Goal: Information Seeking & Learning: Find specific page/section

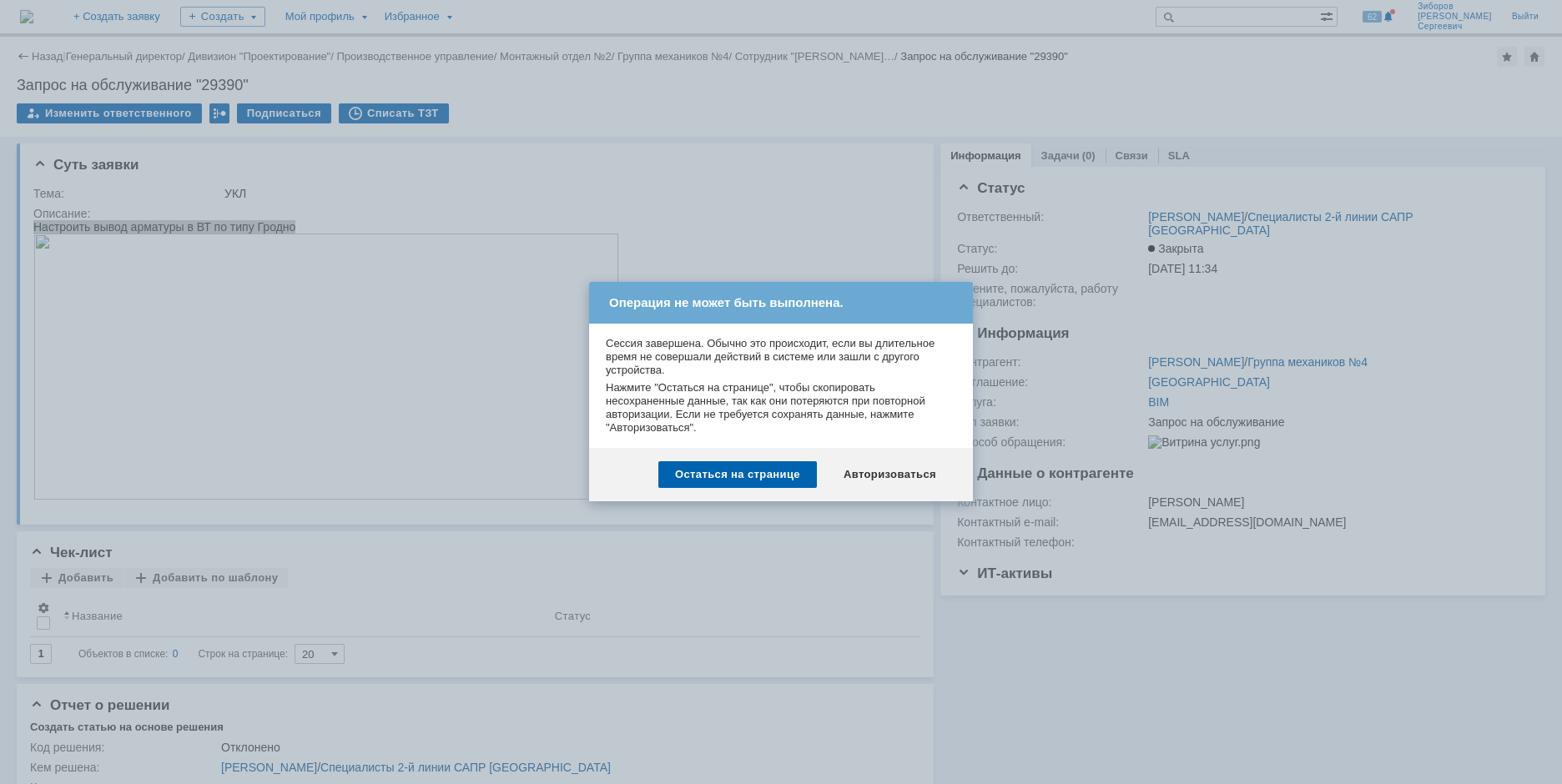
click at [904, 486] on div "Авторизоваться" at bounding box center [890, 474] width 126 height 26
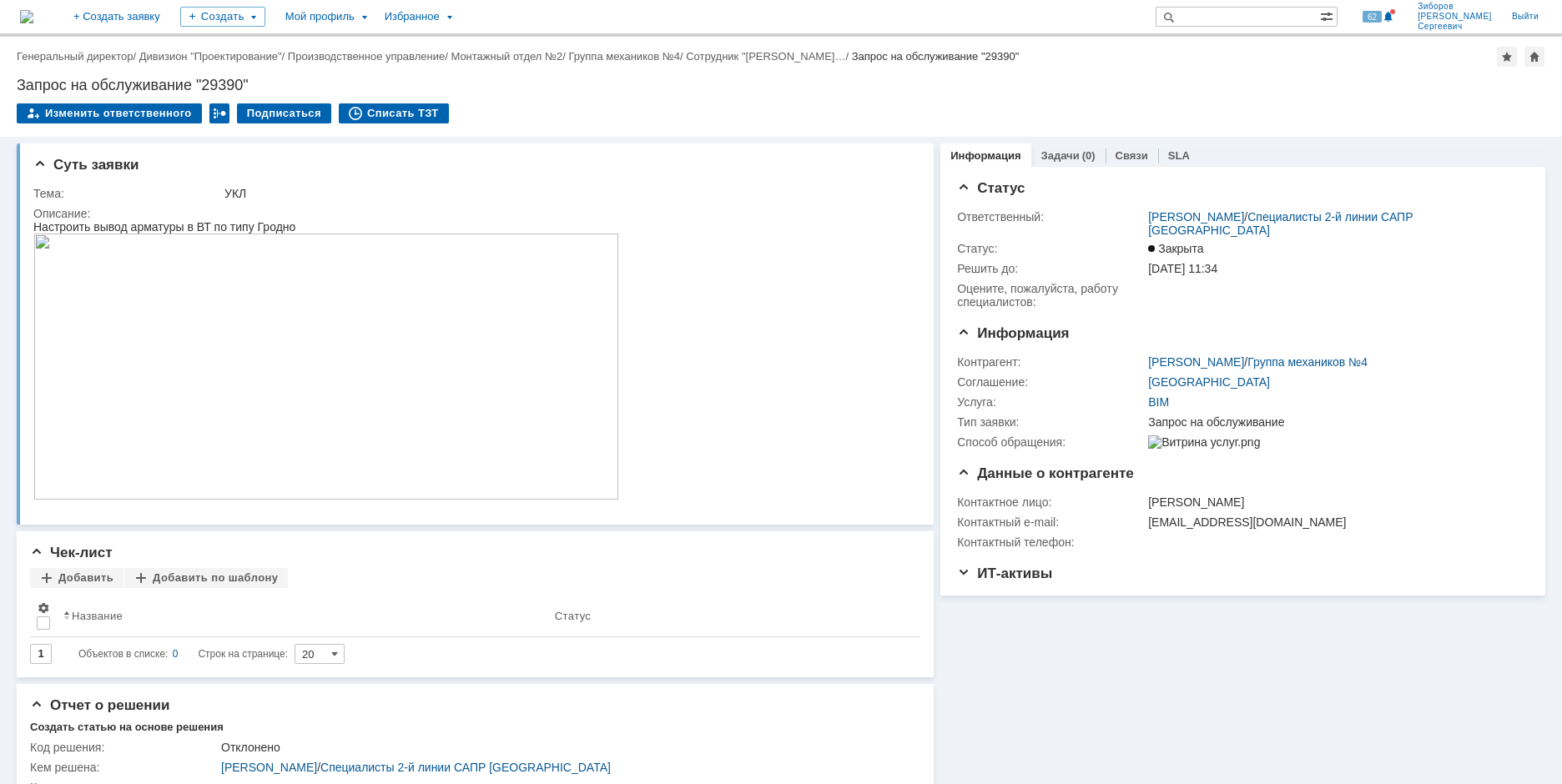
click at [33, 23] on img at bounding box center [27, 17] width 14 height 14
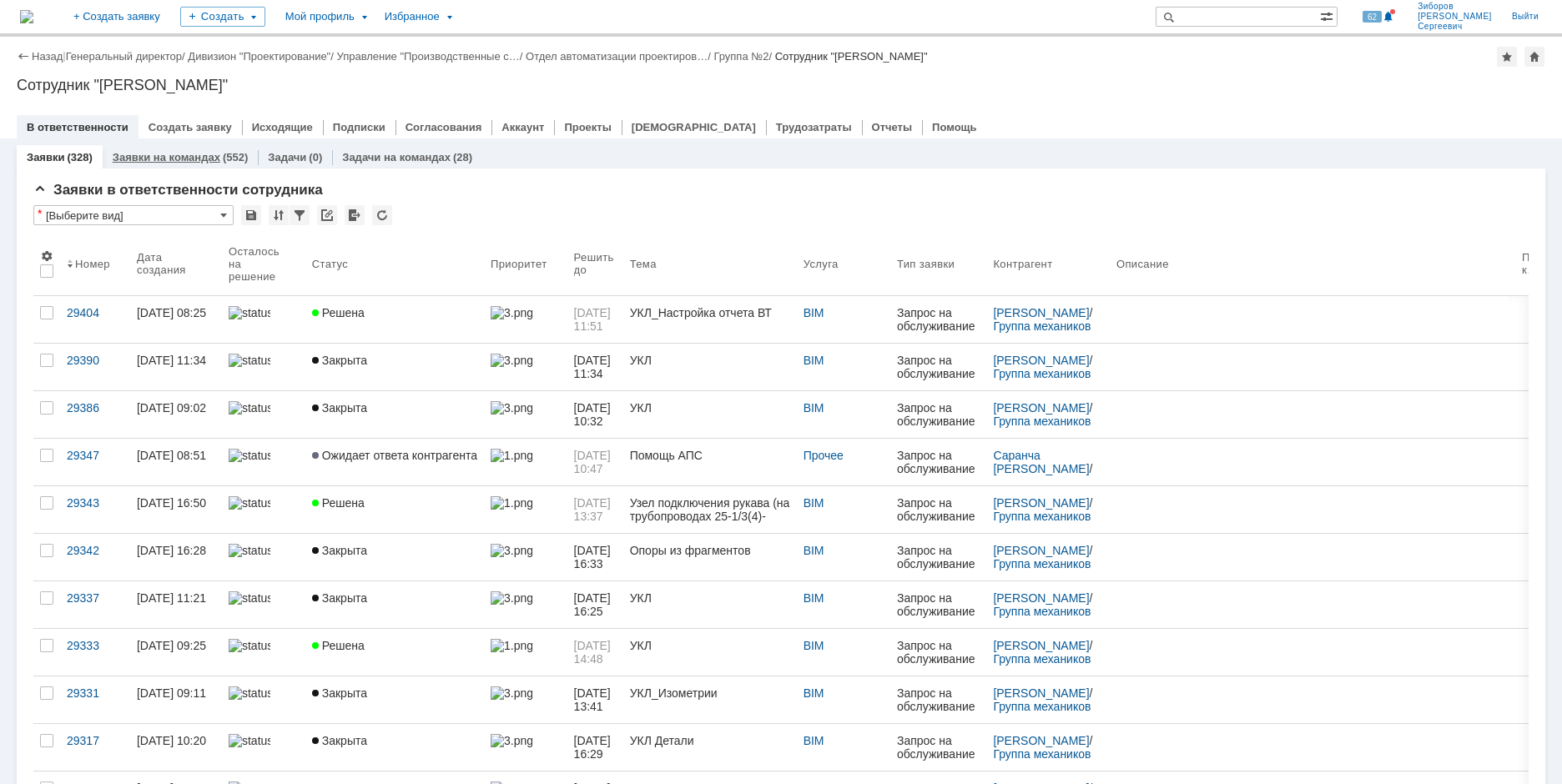
click at [172, 151] on div "Заявки на командах (552)" at bounding box center [181, 156] width 156 height 24
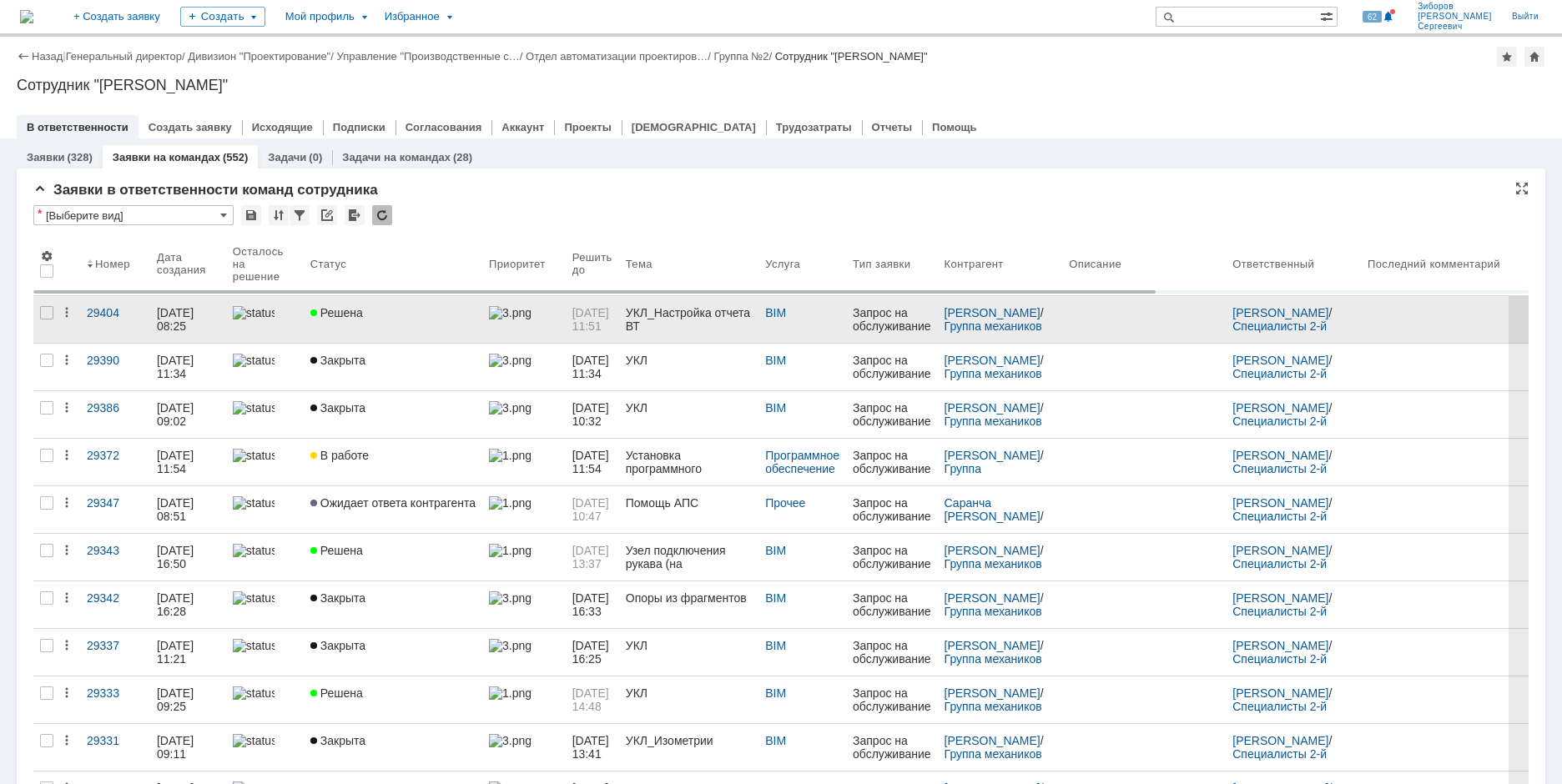
click at [362, 319] on span "Решена" at bounding box center [336, 313] width 52 height 14
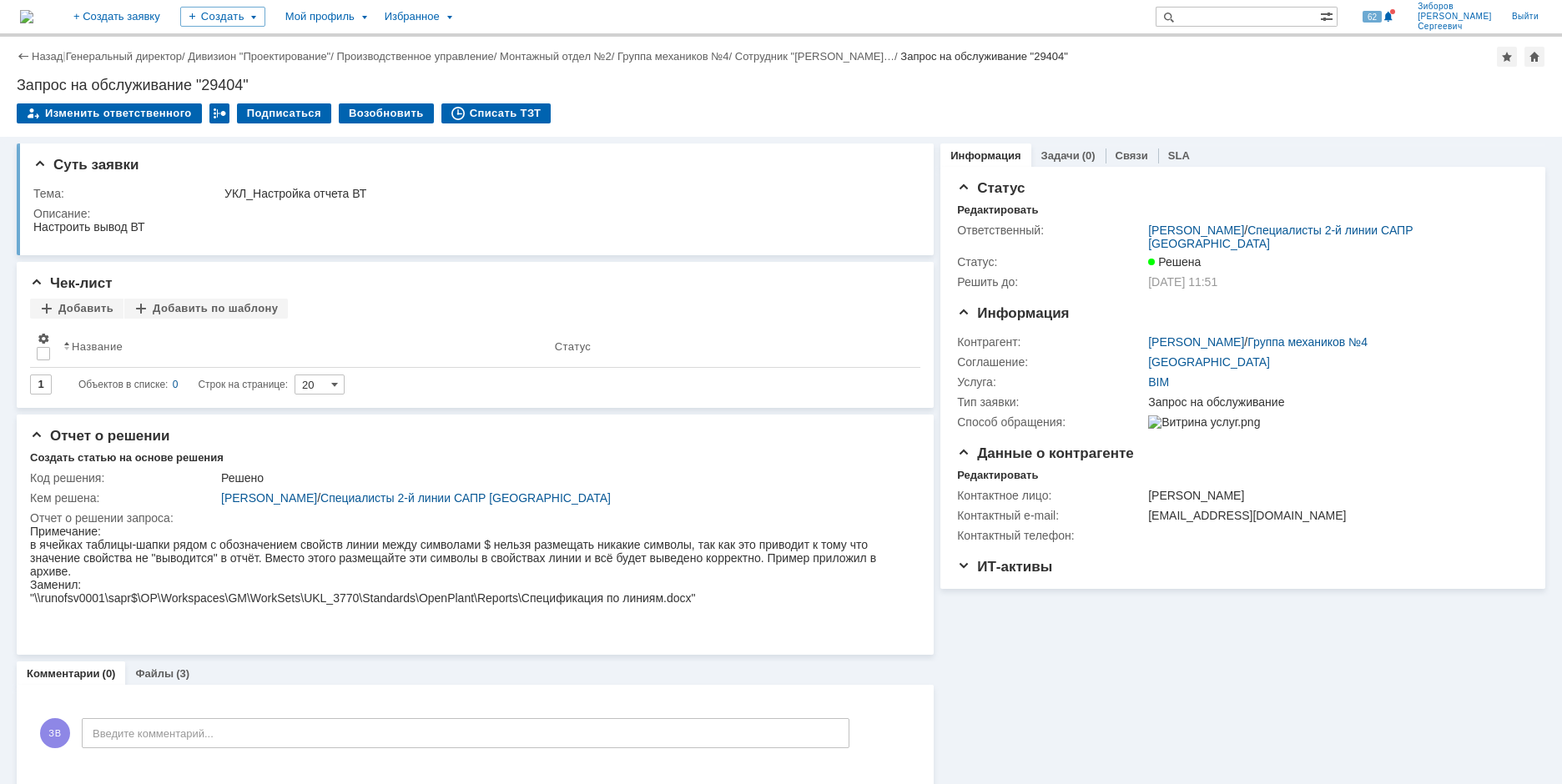
click at [33, 10] on img at bounding box center [27, 17] width 14 height 14
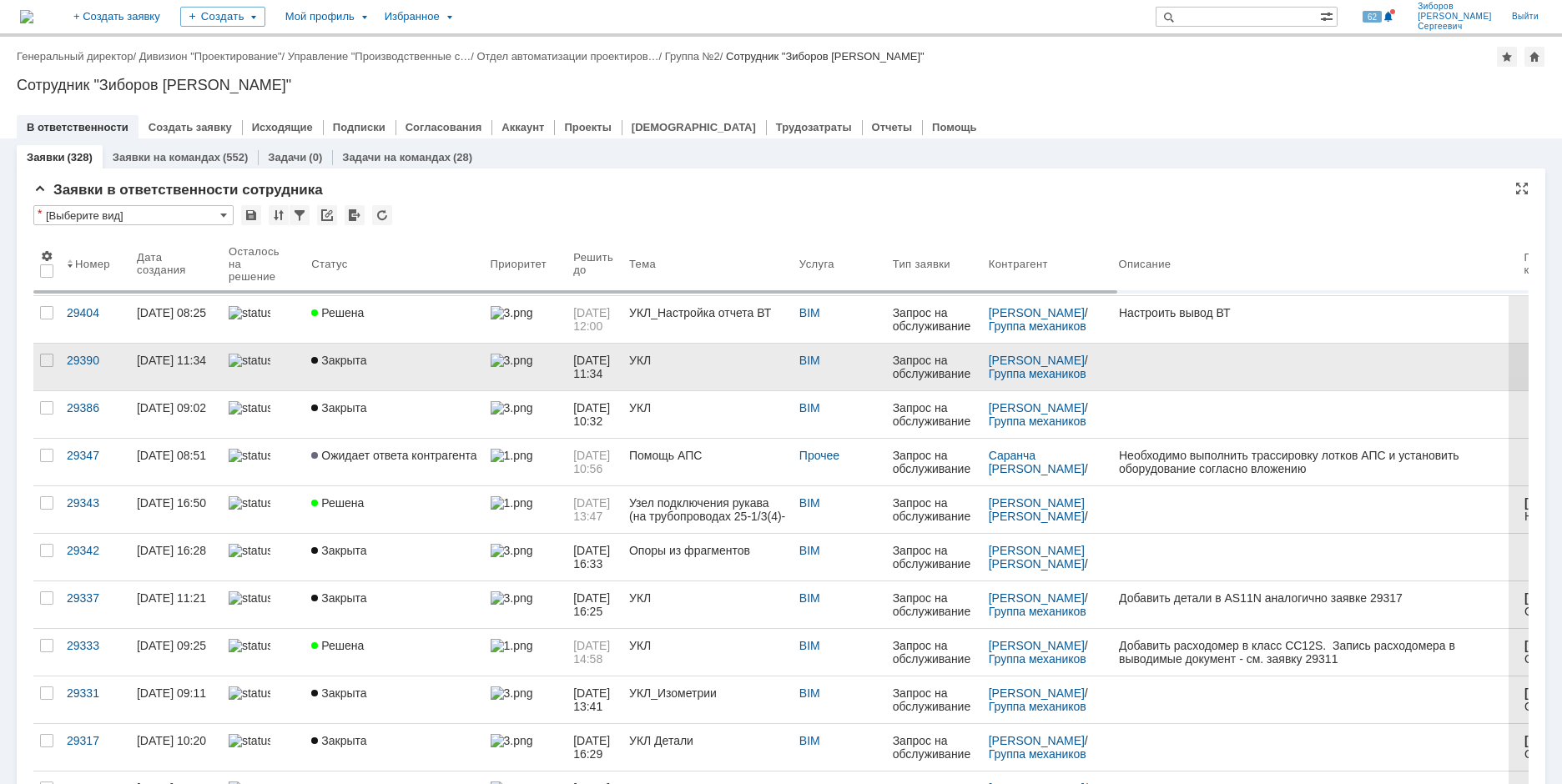
click at [423, 364] on div "Закрыта" at bounding box center [394, 360] width 165 height 14
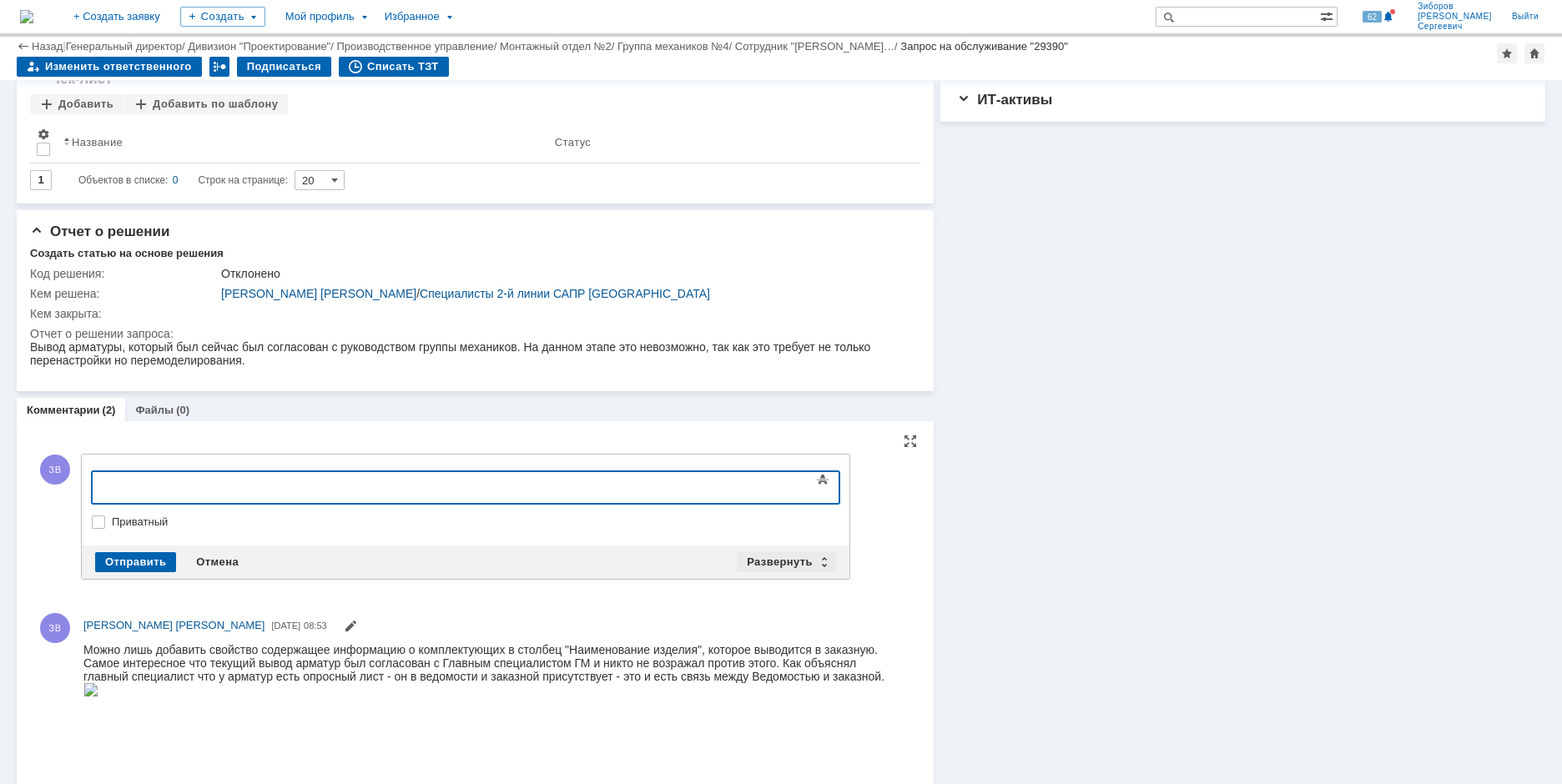
click at [795, 563] on div "Развернуть" at bounding box center [786, 562] width 99 height 20
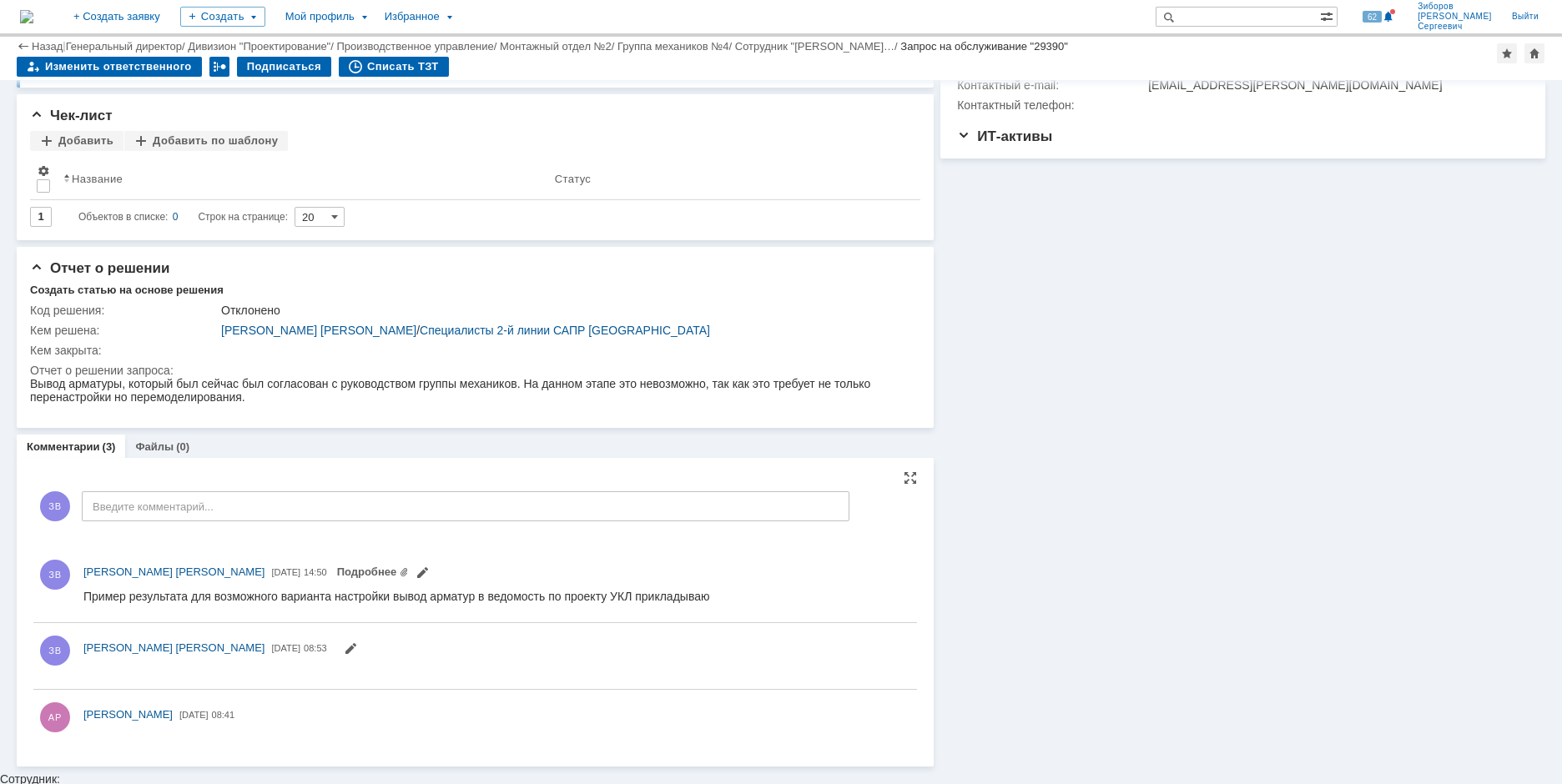
scroll to position [556, 0]
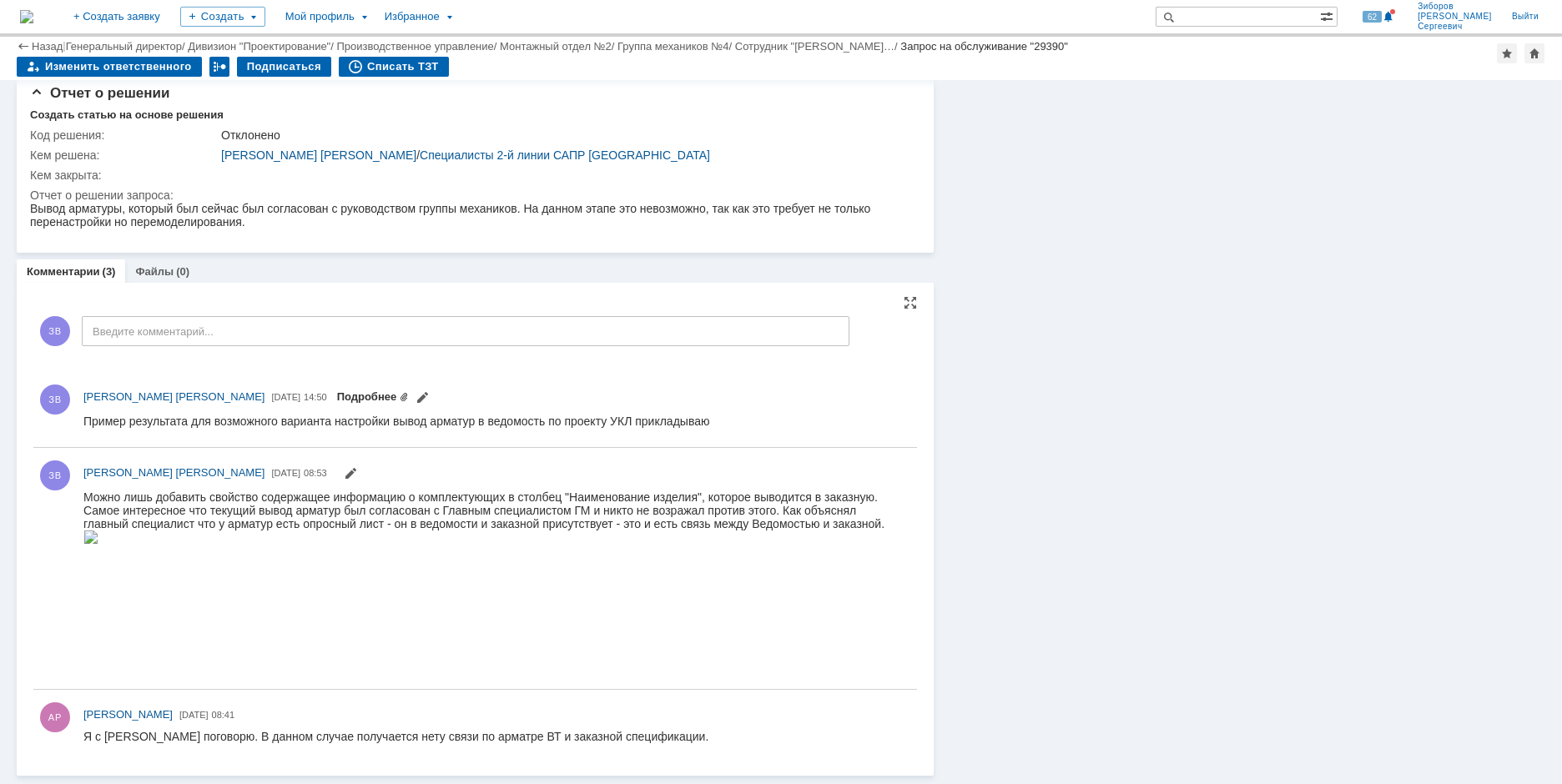
click at [337, 401] on link "Подробнее" at bounding box center [373, 396] width 73 height 13
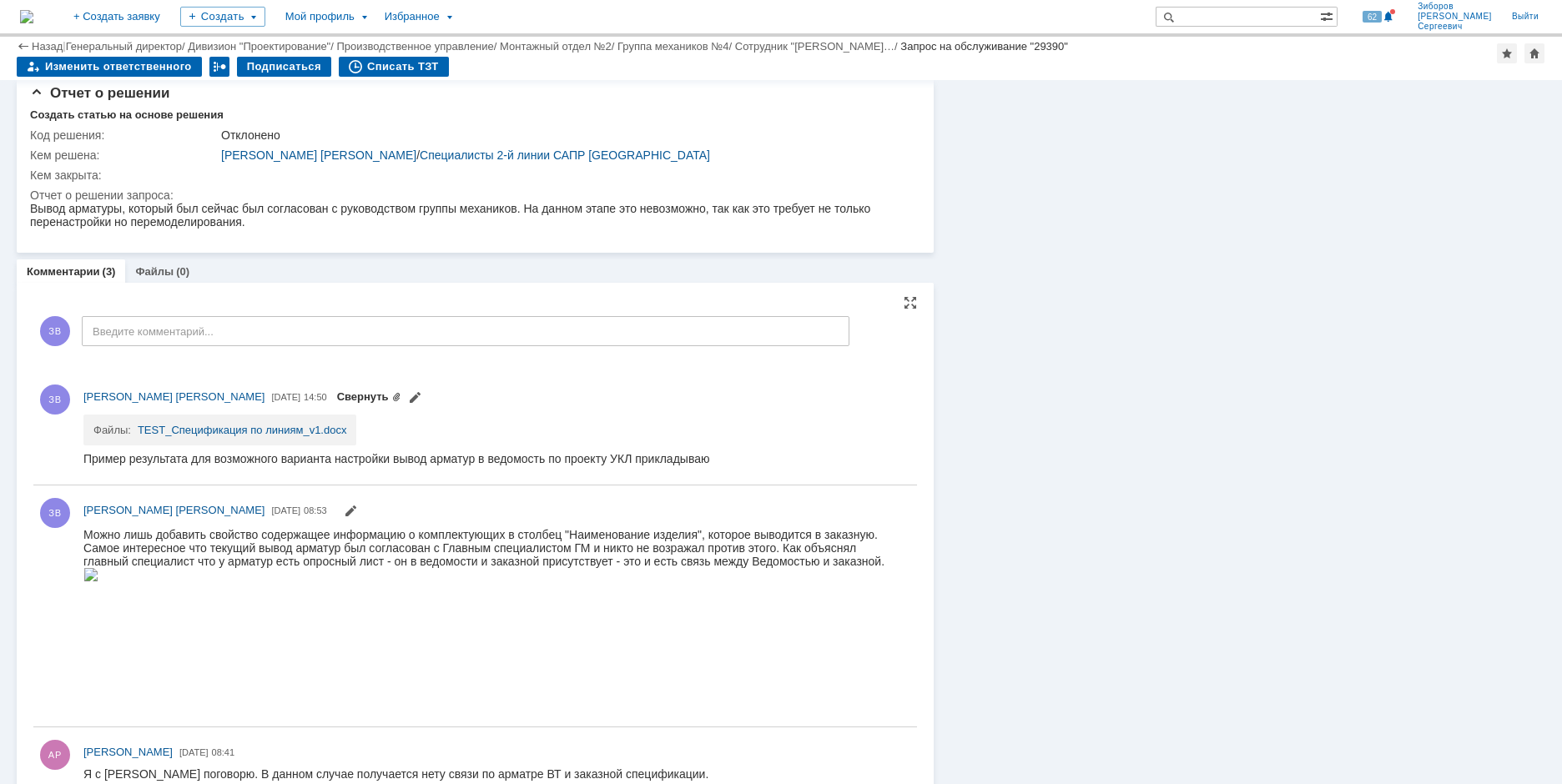
scroll to position [593, 0]
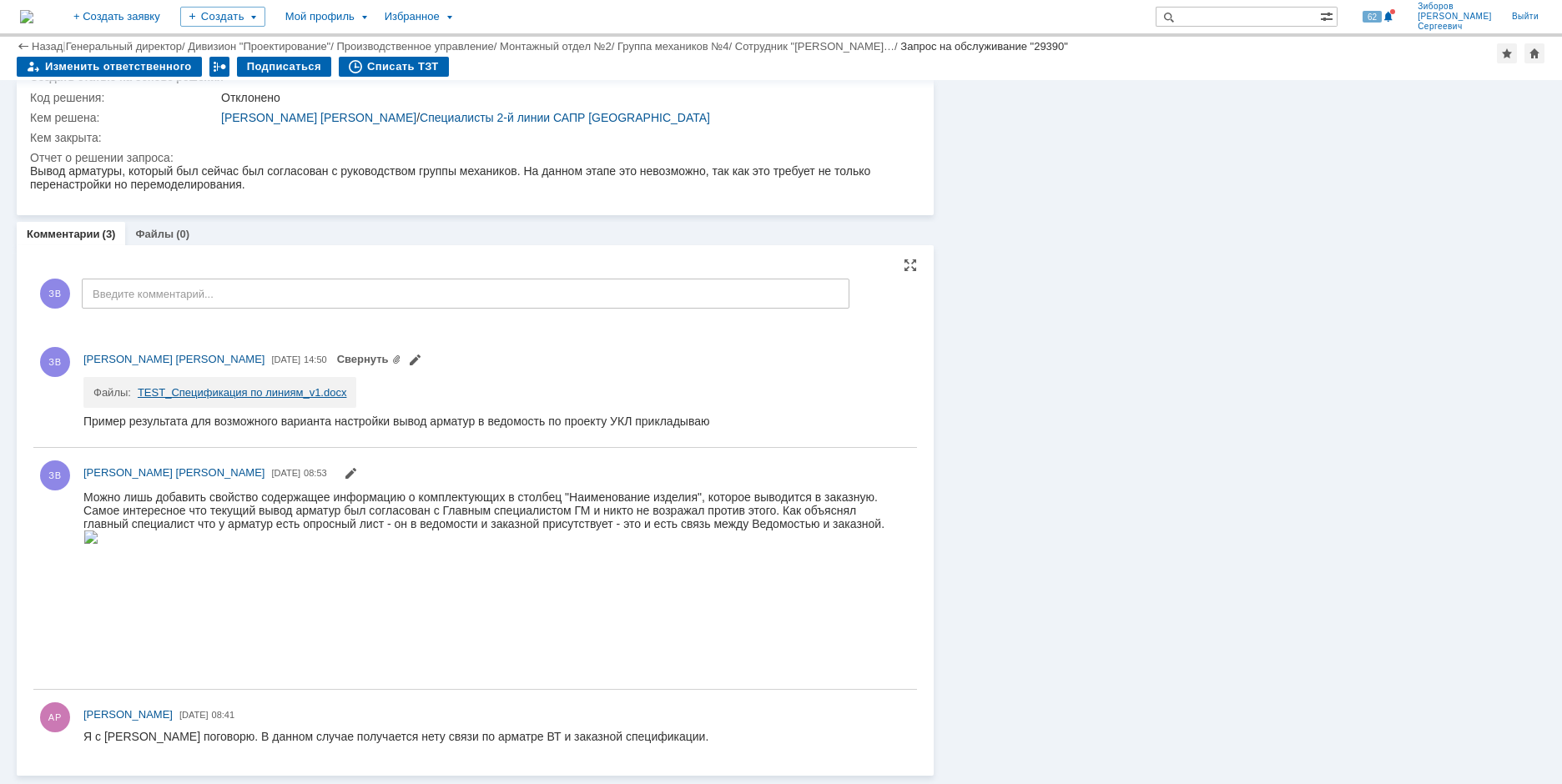
click at [267, 392] on link "TEST_Спецификация по линиям_v1.docx" at bounding box center [242, 392] width 209 height 13
click at [344, 354] on link "Свернуть" at bounding box center [369, 358] width 64 height 13
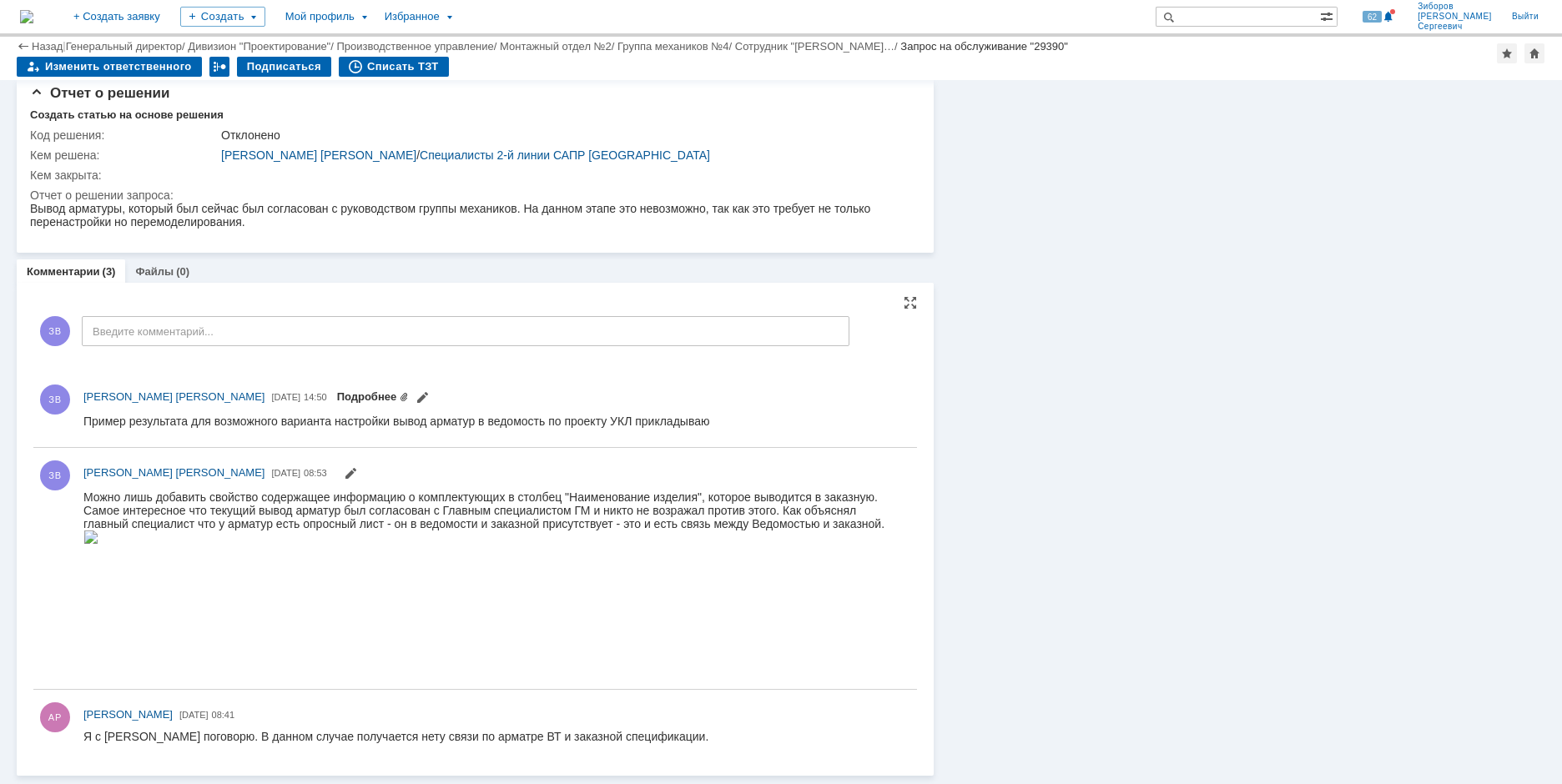
click at [341, 394] on link "Подробнее" at bounding box center [373, 396] width 73 height 13
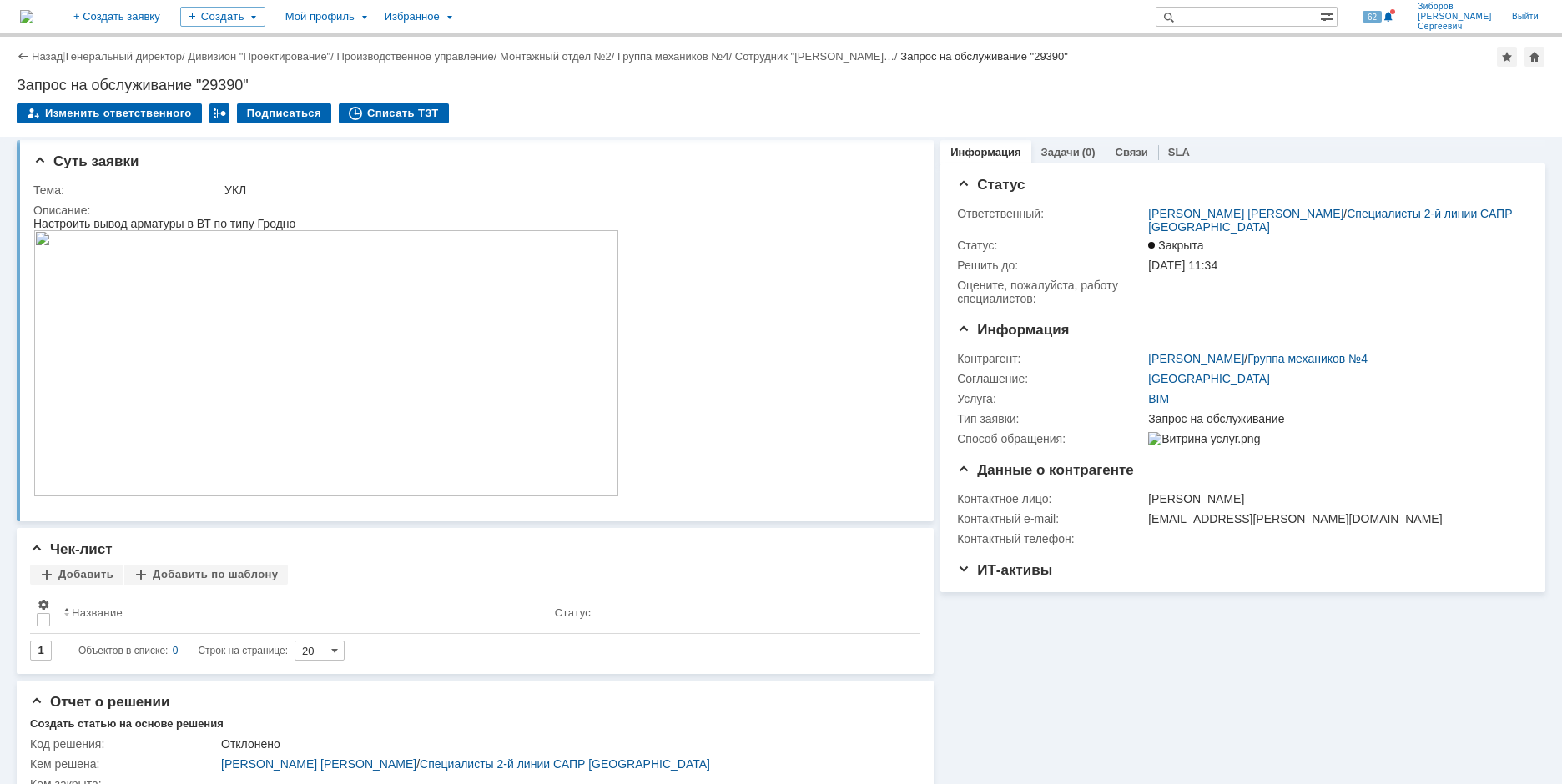
scroll to position [0, 0]
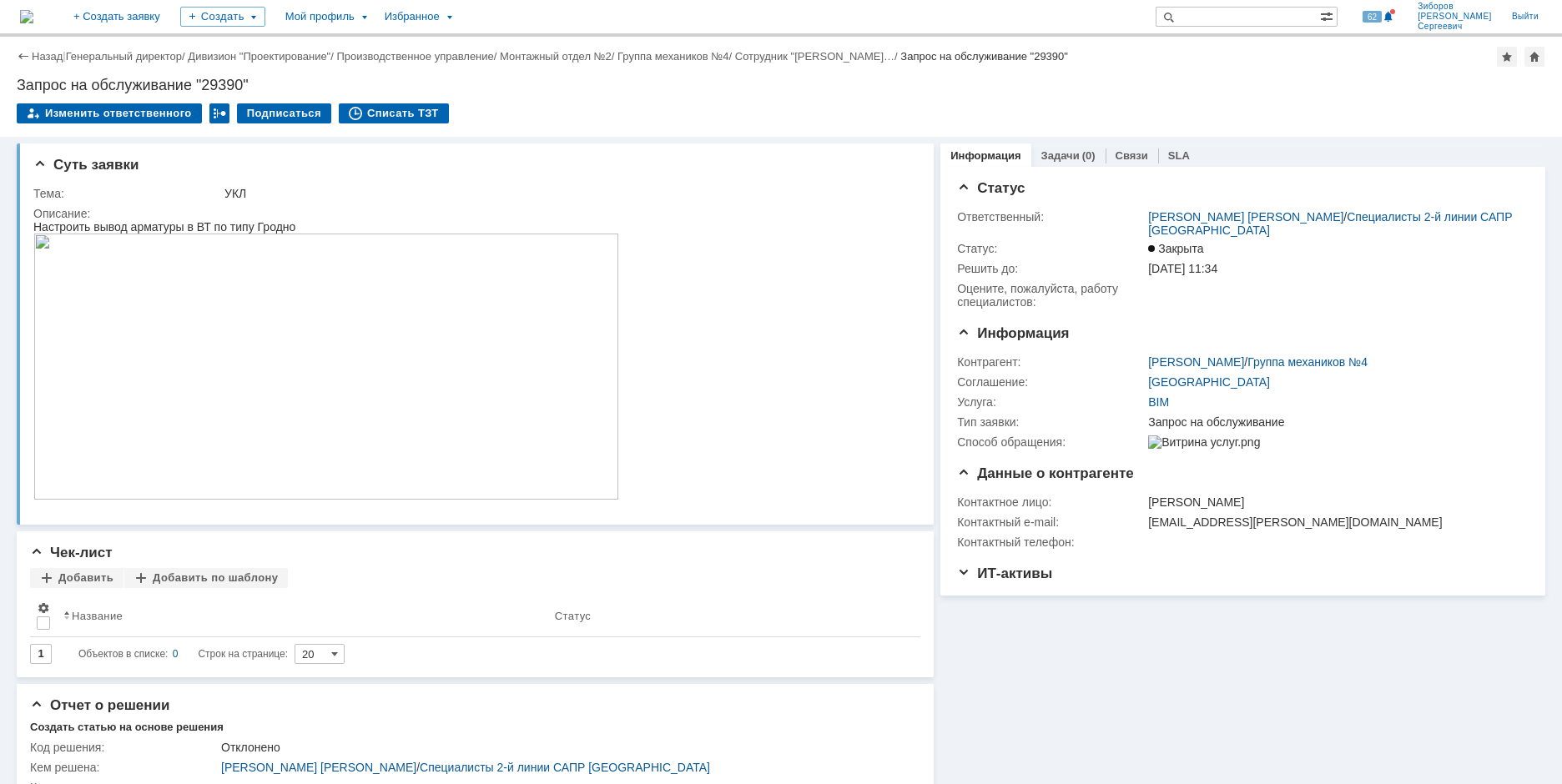
click at [33, 14] on img at bounding box center [27, 17] width 14 height 14
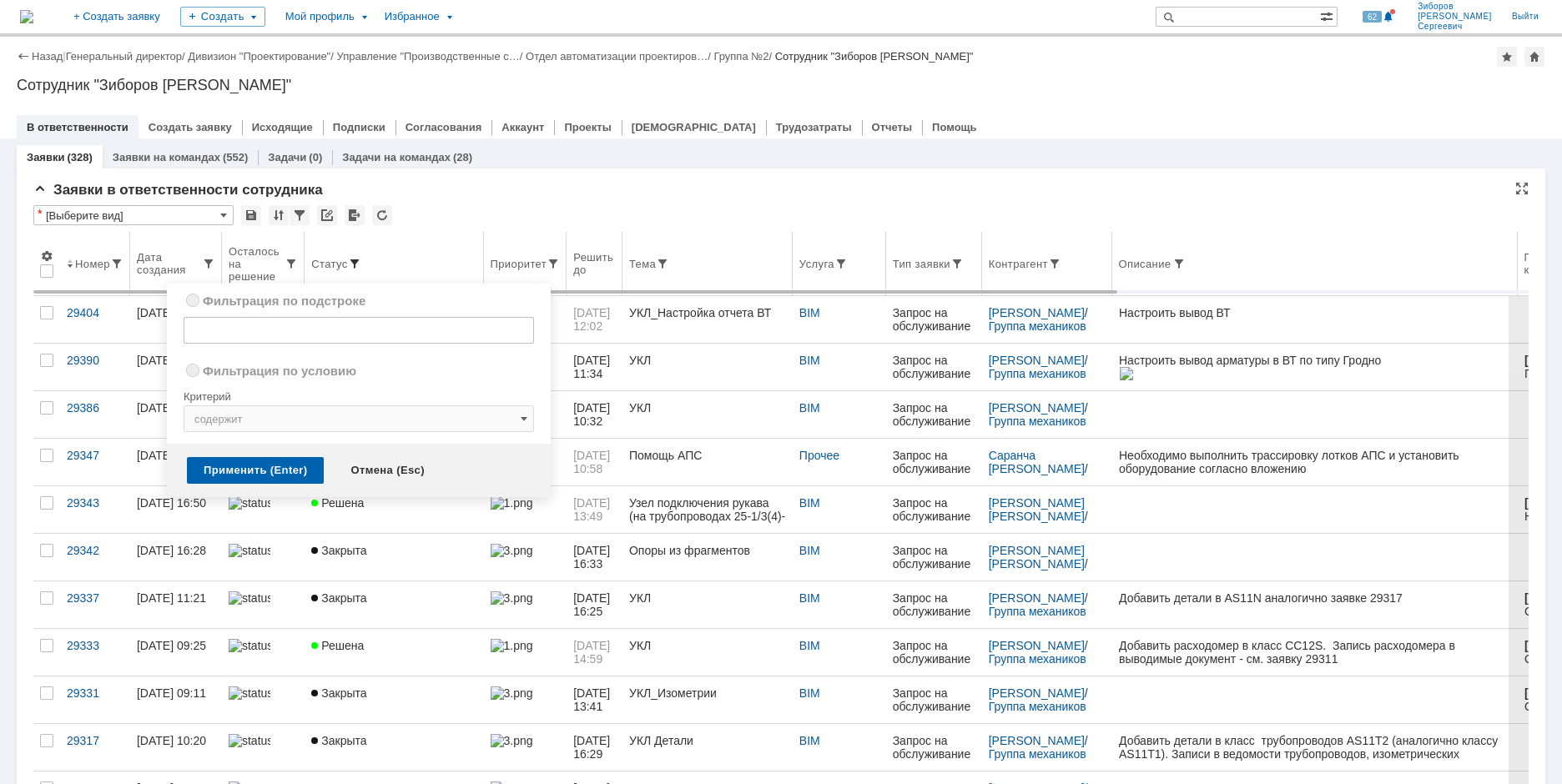
radio input "true"
click at [353, 258] on span at bounding box center [355, 263] width 14 height 14
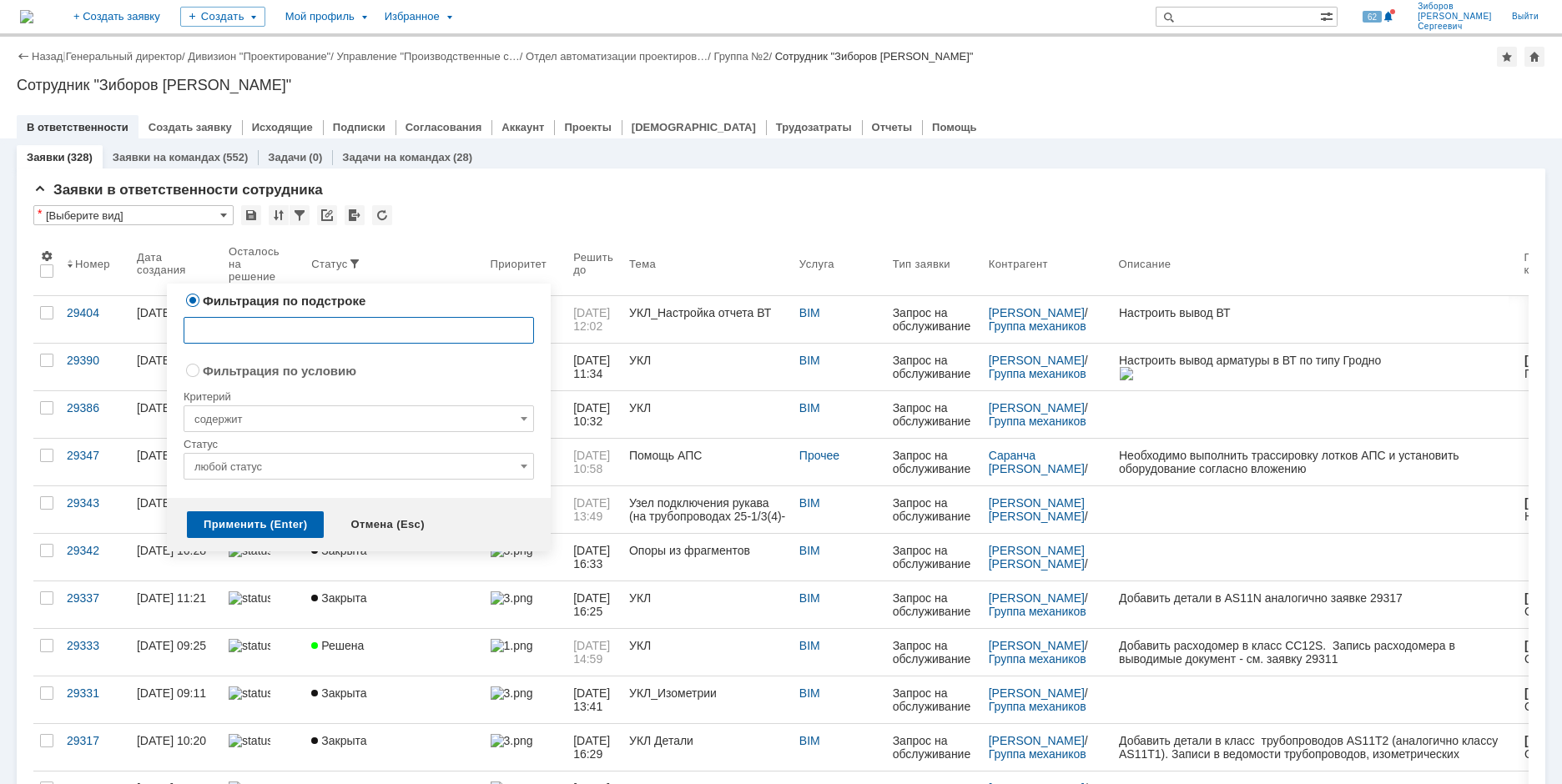
click at [388, 462] on input "любой статус" at bounding box center [359, 465] width 351 height 26
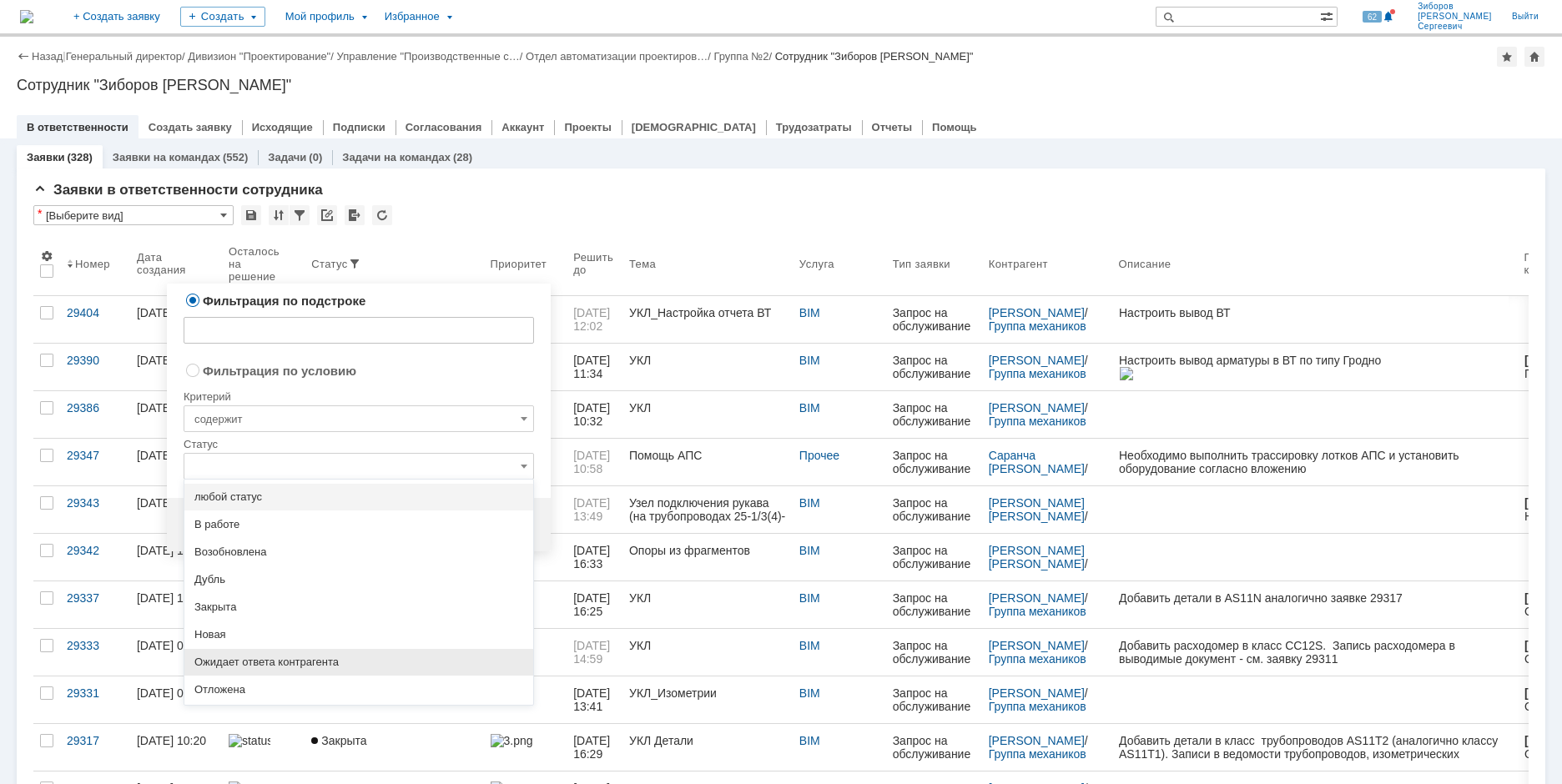
click at [261, 658] on span "Ожидает ответа контрагента" at bounding box center [359, 663] width 329 height 14
radio input "false"
radio input "true"
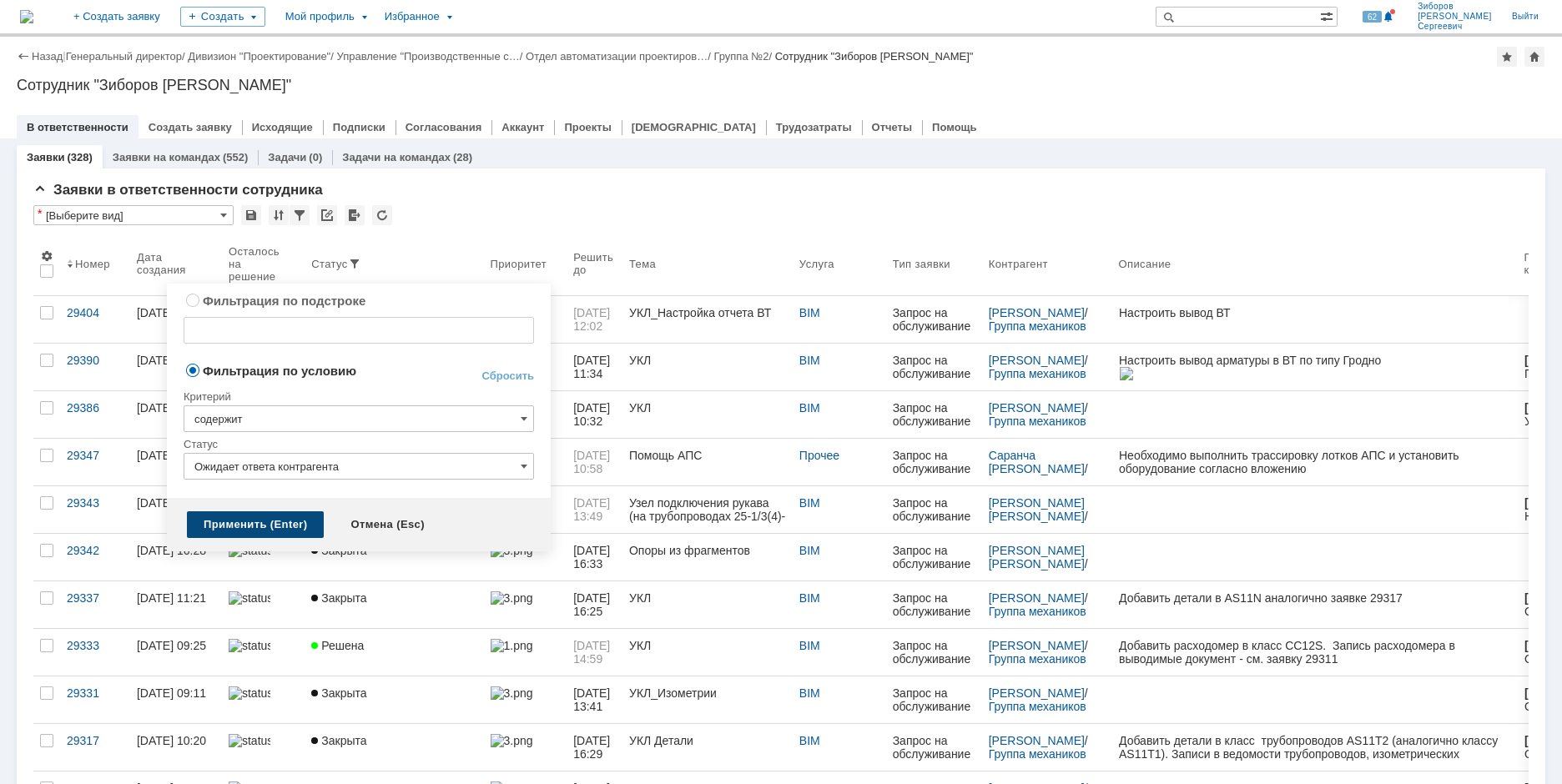
type input "Ожидает ответа контрагента"
click at [255, 526] on div "Применить (Enter)" at bounding box center [255, 524] width 137 height 26
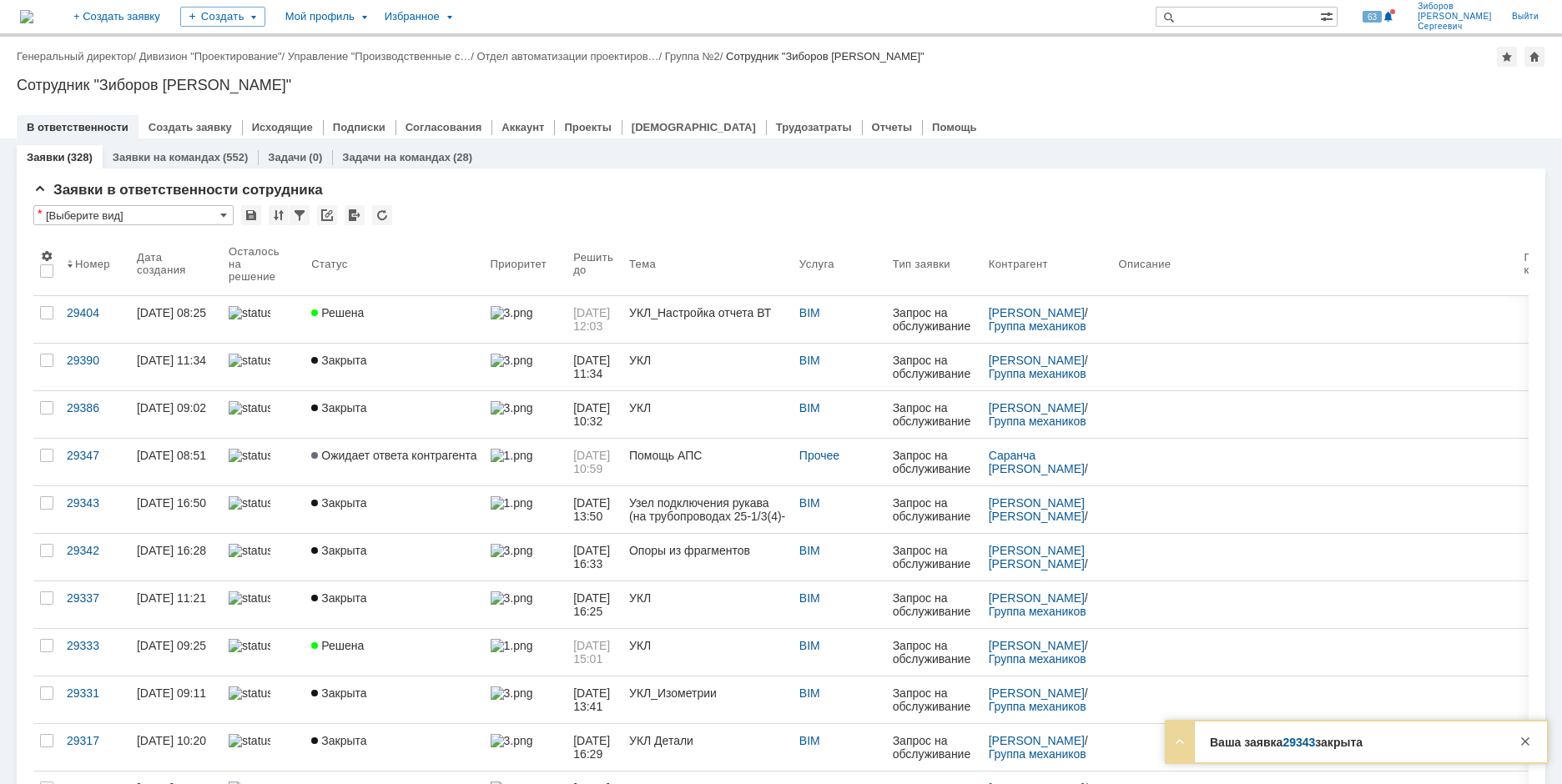
click at [1302, 738] on link "29343" at bounding box center [1298, 742] width 32 height 14
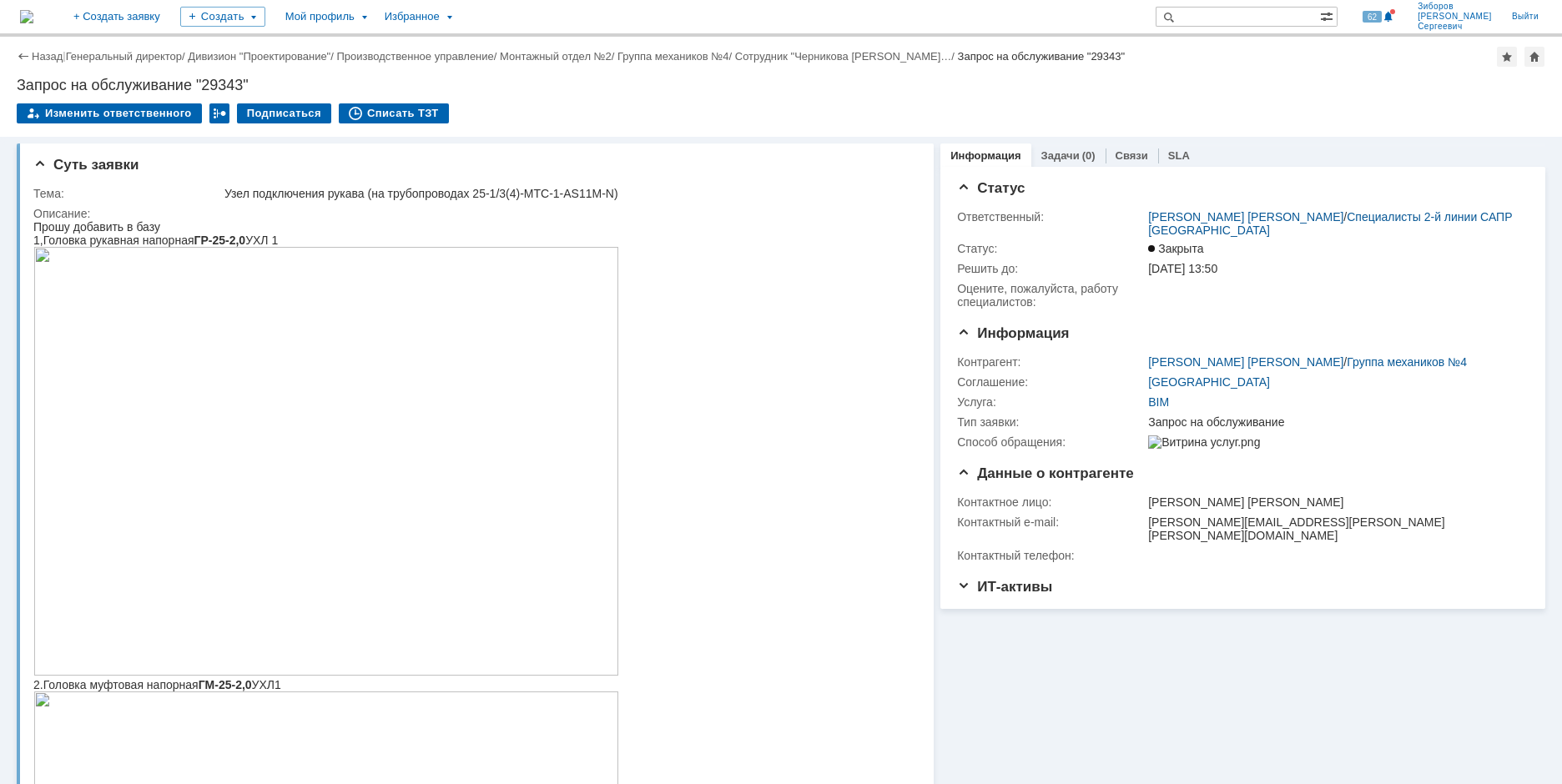
click at [33, 17] on img at bounding box center [27, 17] width 14 height 14
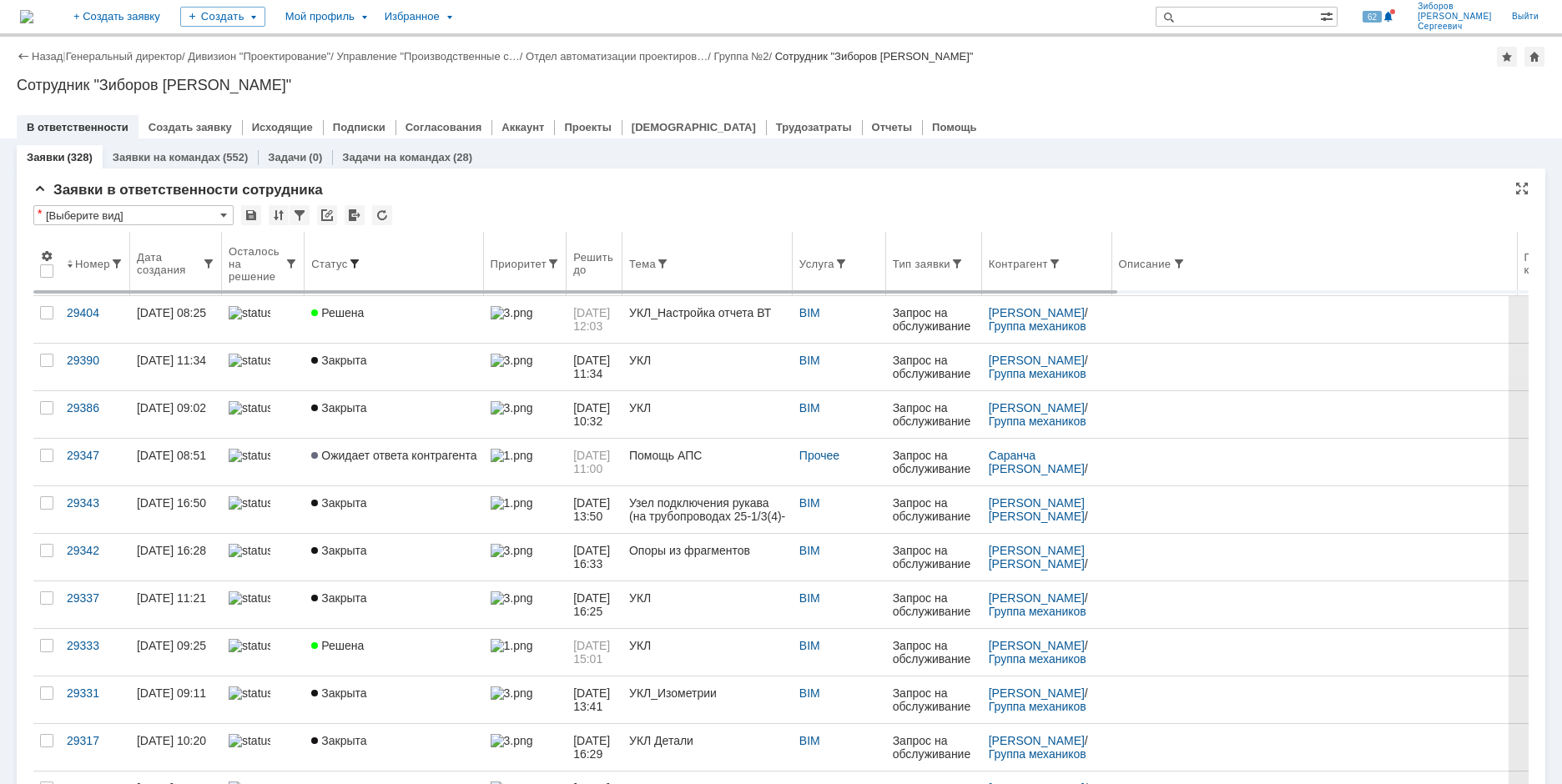
click at [351, 262] on span at bounding box center [355, 263] width 14 height 14
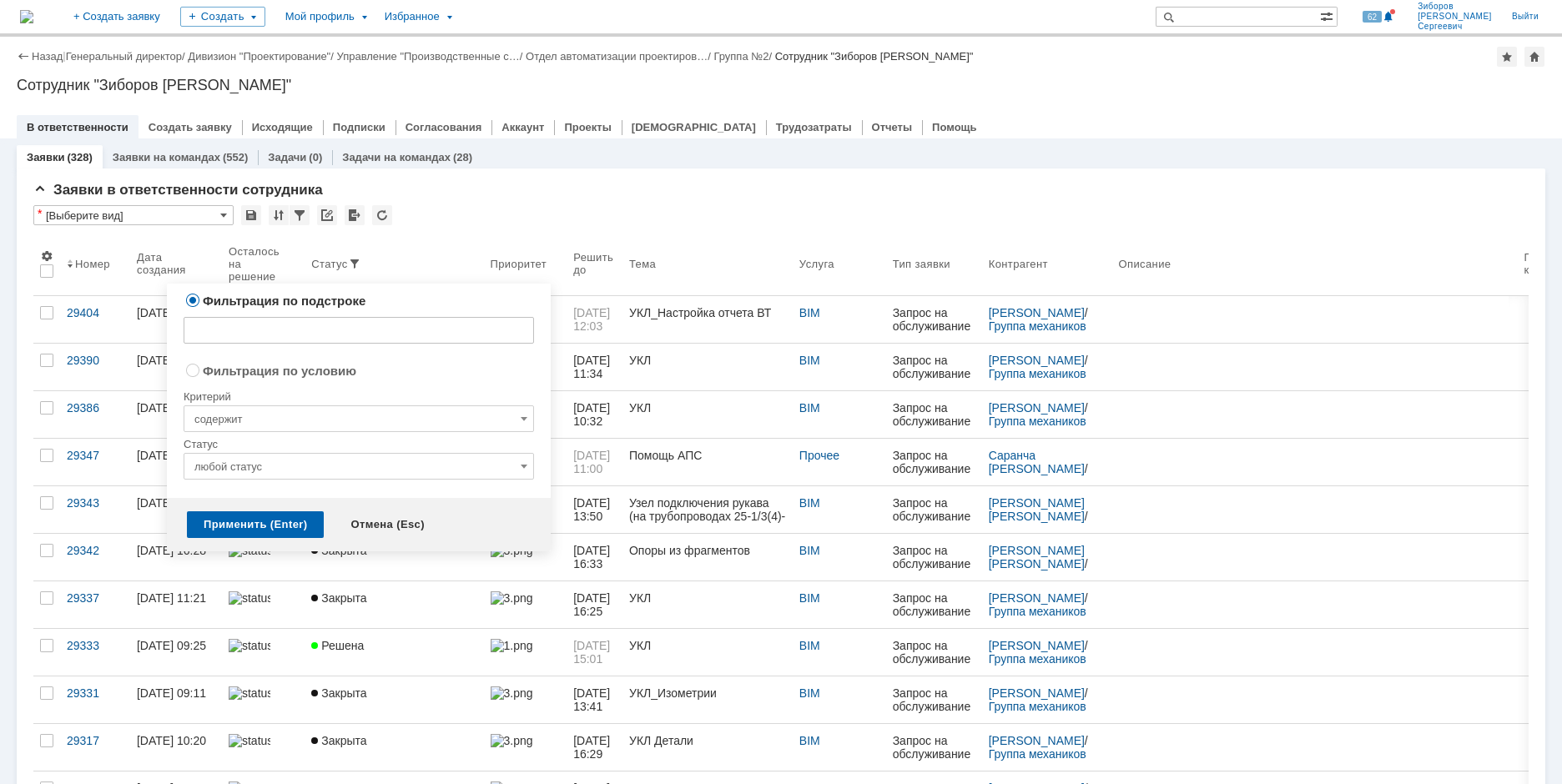
click at [336, 468] on input "любой статус" at bounding box center [359, 465] width 351 height 26
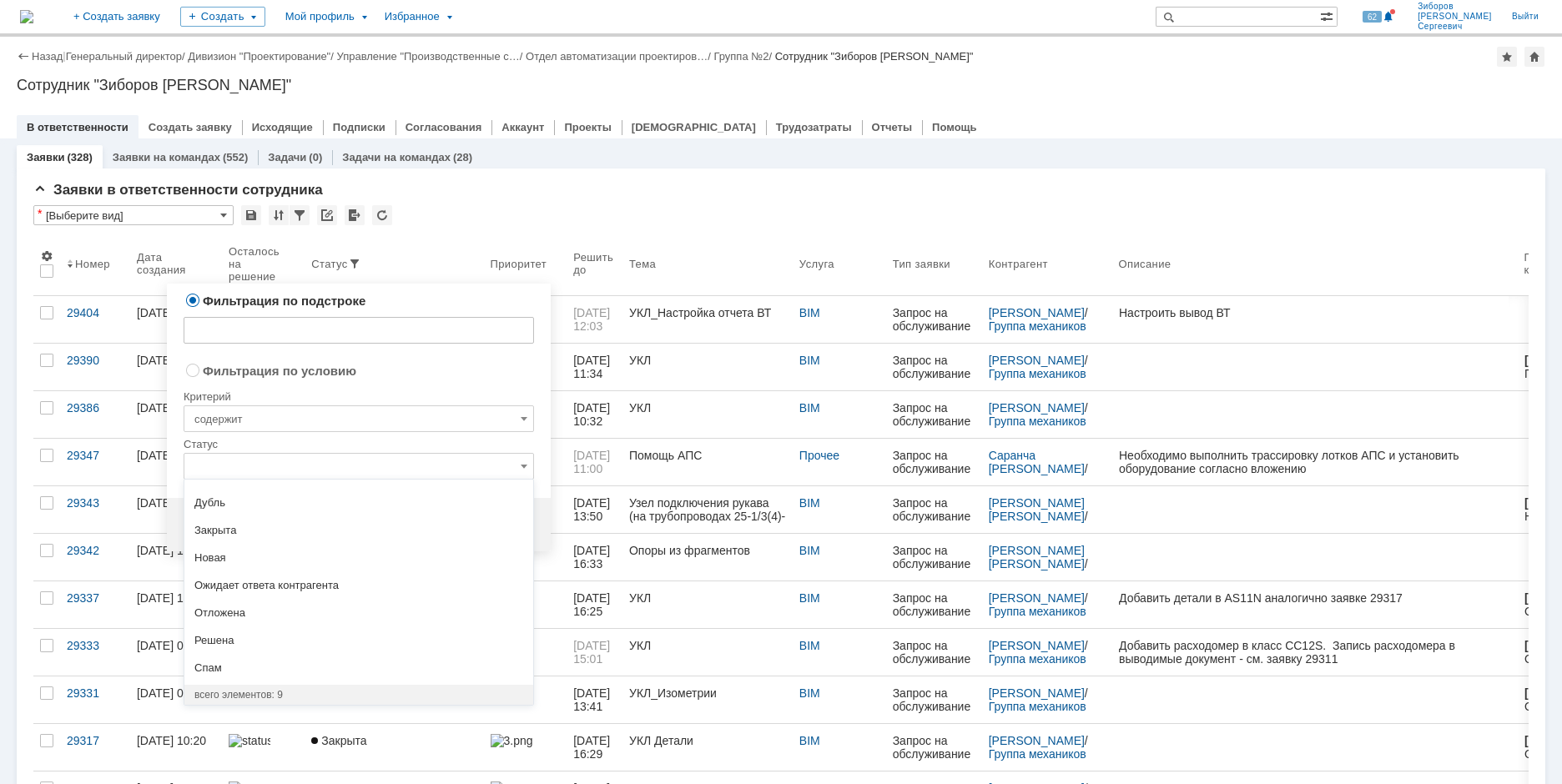
click at [226, 649] on div "Решена" at bounding box center [359, 639] width 349 height 26
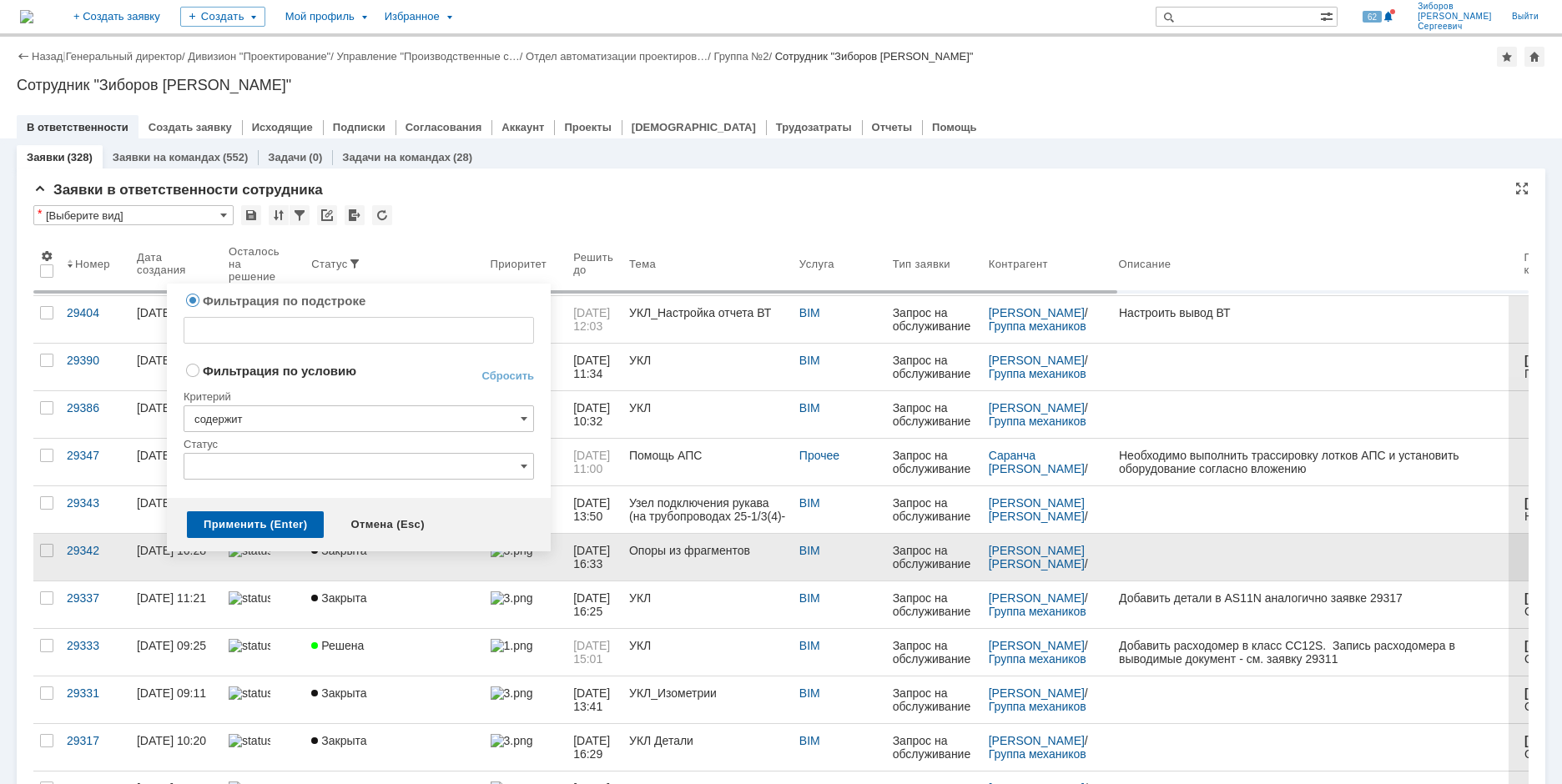
radio input "false"
radio input "true"
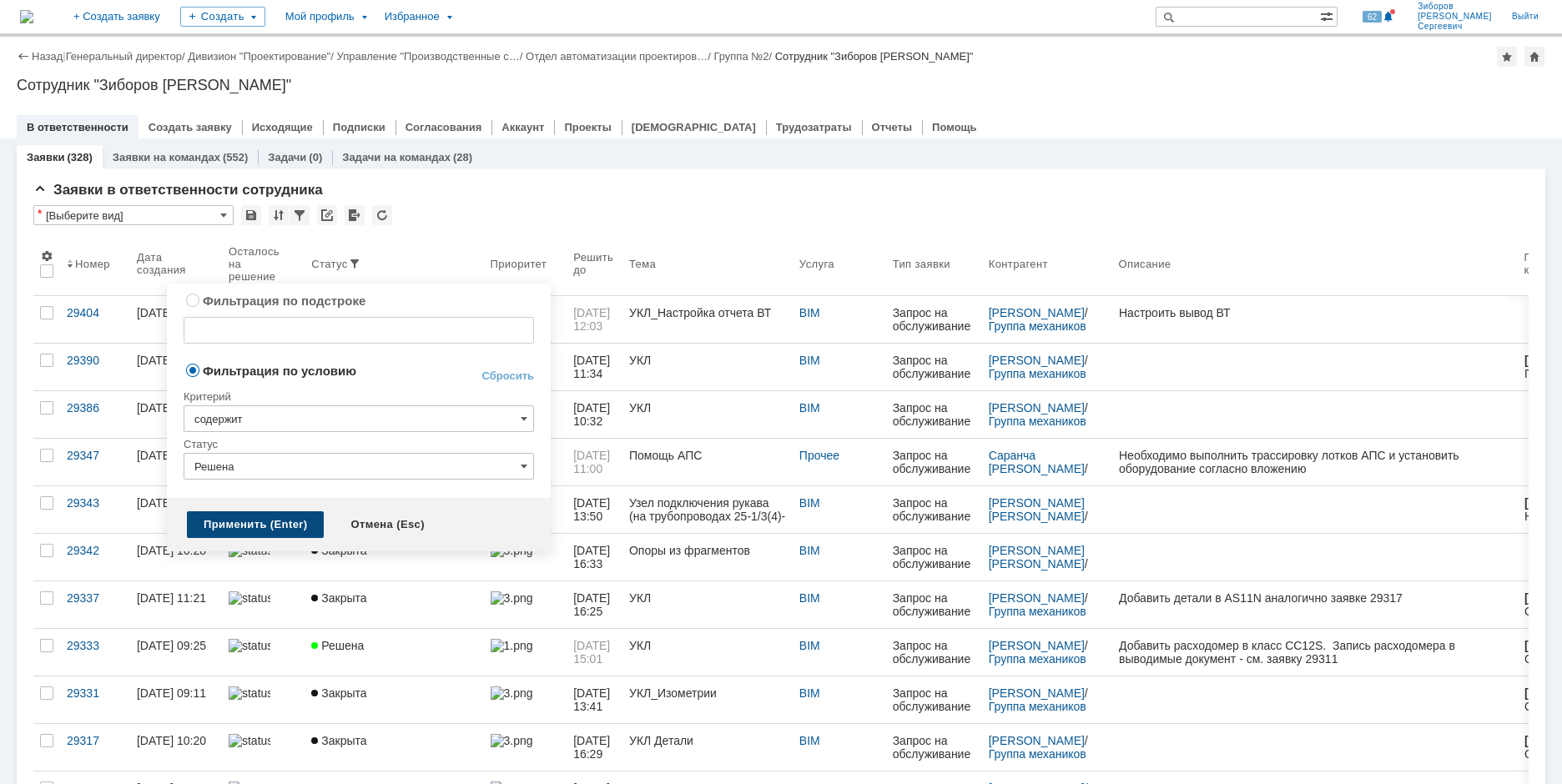
type input "Решена"
click at [238, 514] on div "Применить (Enter)" at bounding box center [255, 524] width 137 height 26
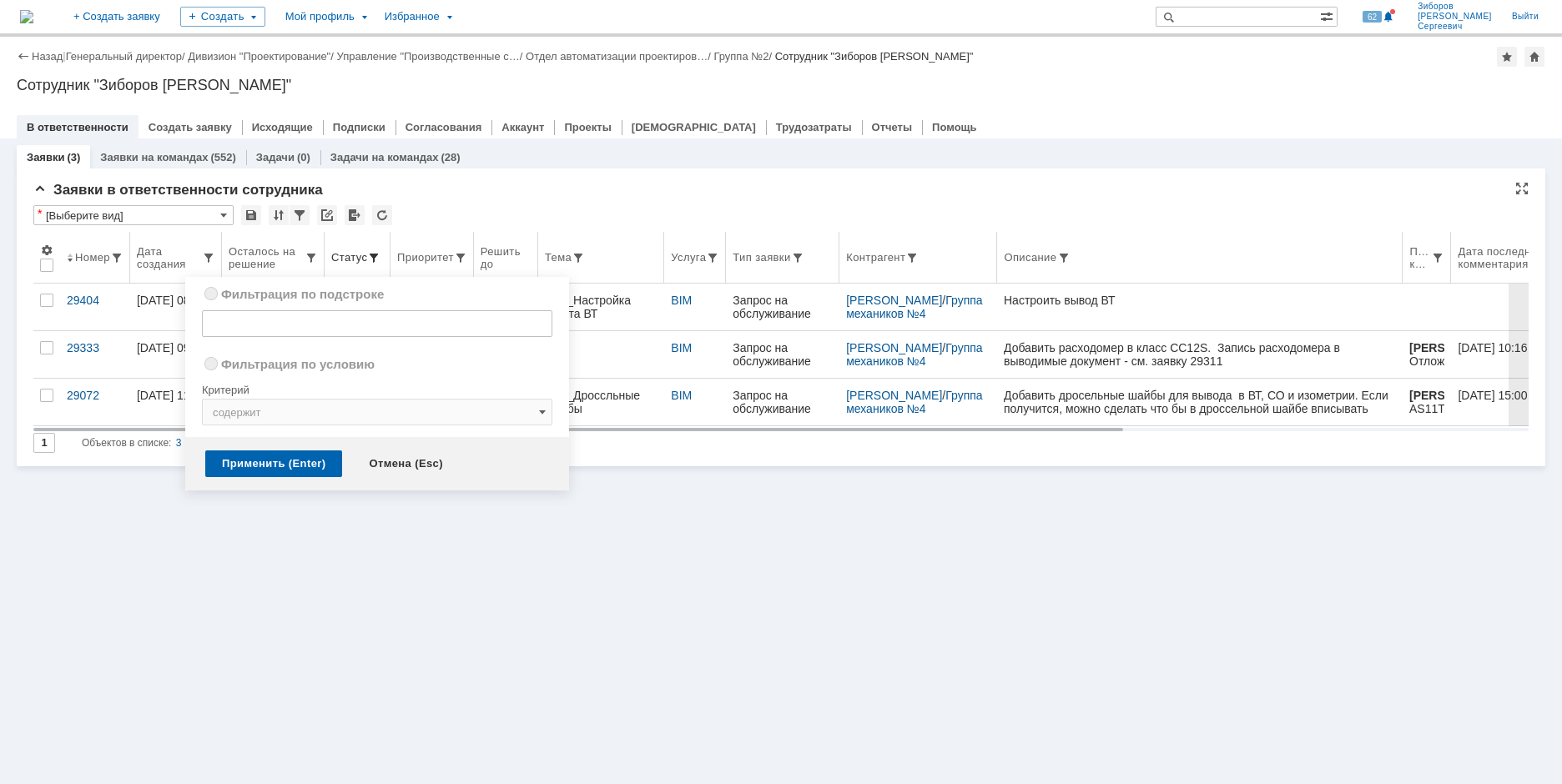
radio input "true"
click at [372, 257] on span at bounding box center [374, 257] width 14 height 14
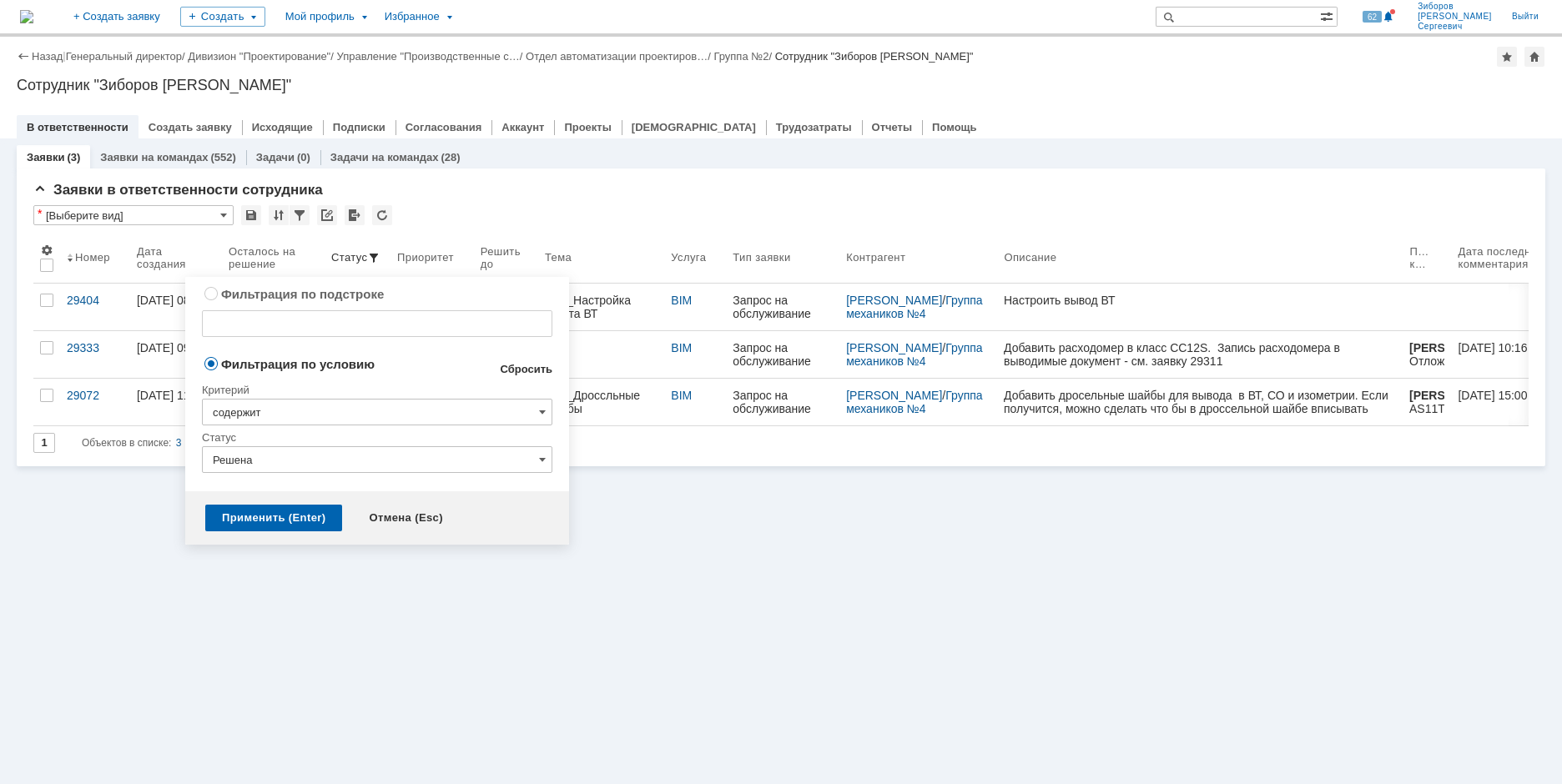
click at [544, 371] on link "Сбросить" at bounding box center [526, 369] width 52 height 14
type input "содержит"
click at [285, 524] on div "Применить (Enter)" at bounding box center [273, 517] width 137 height 26
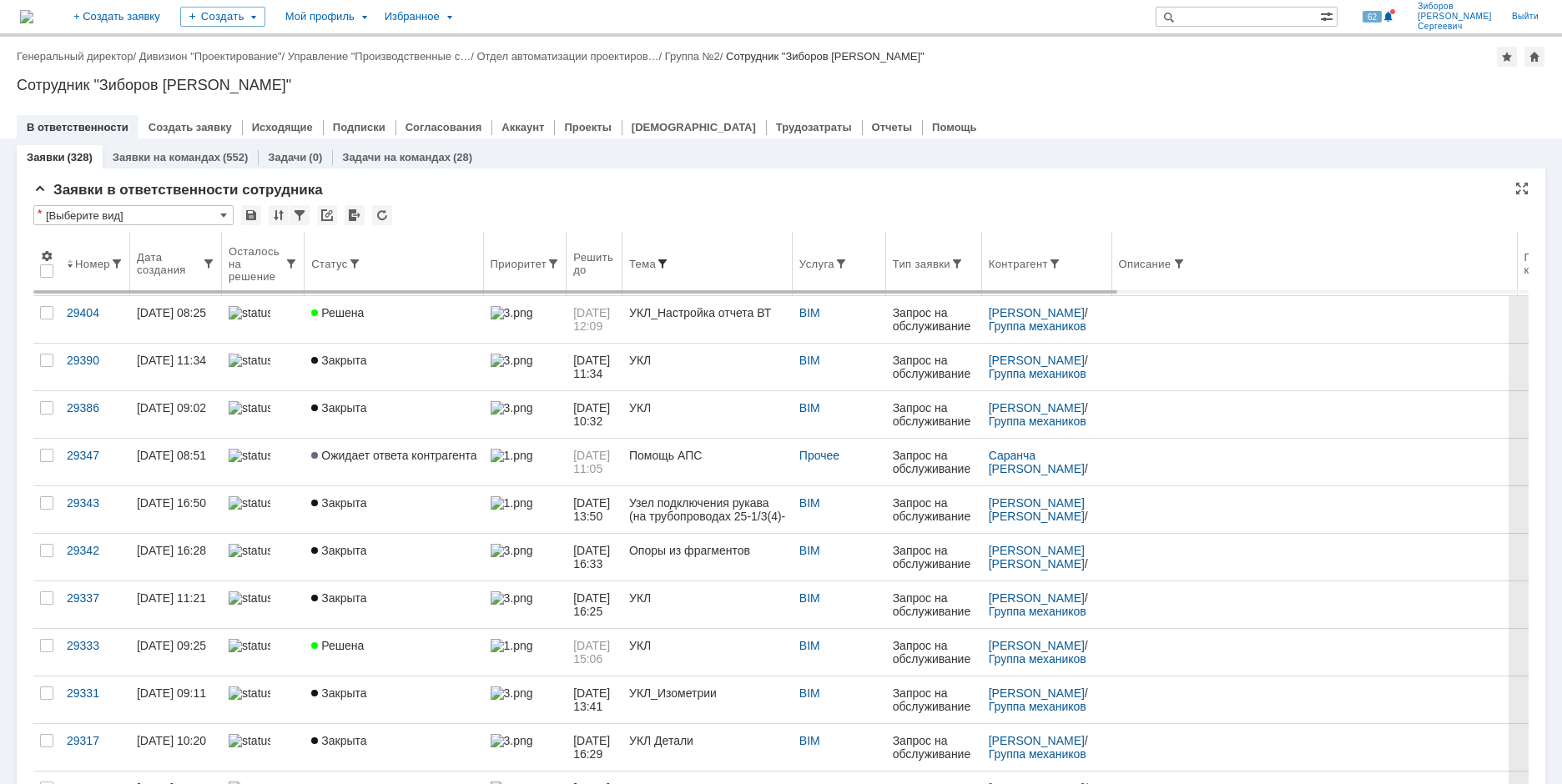
click at [669, 262] on span at bounding box center [663, 263] width 14 height 14
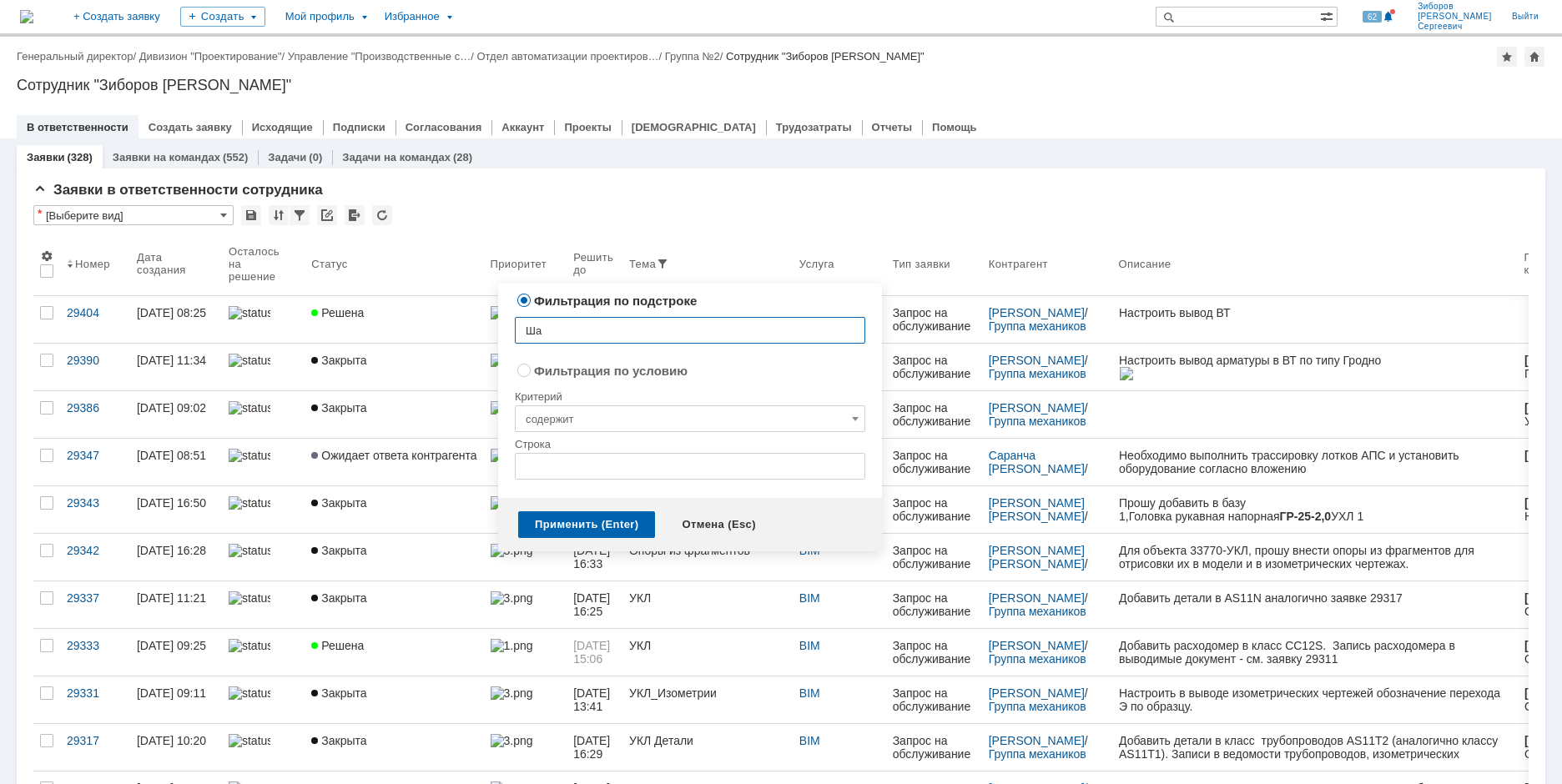
type input "Ш"
type input "Дрос"
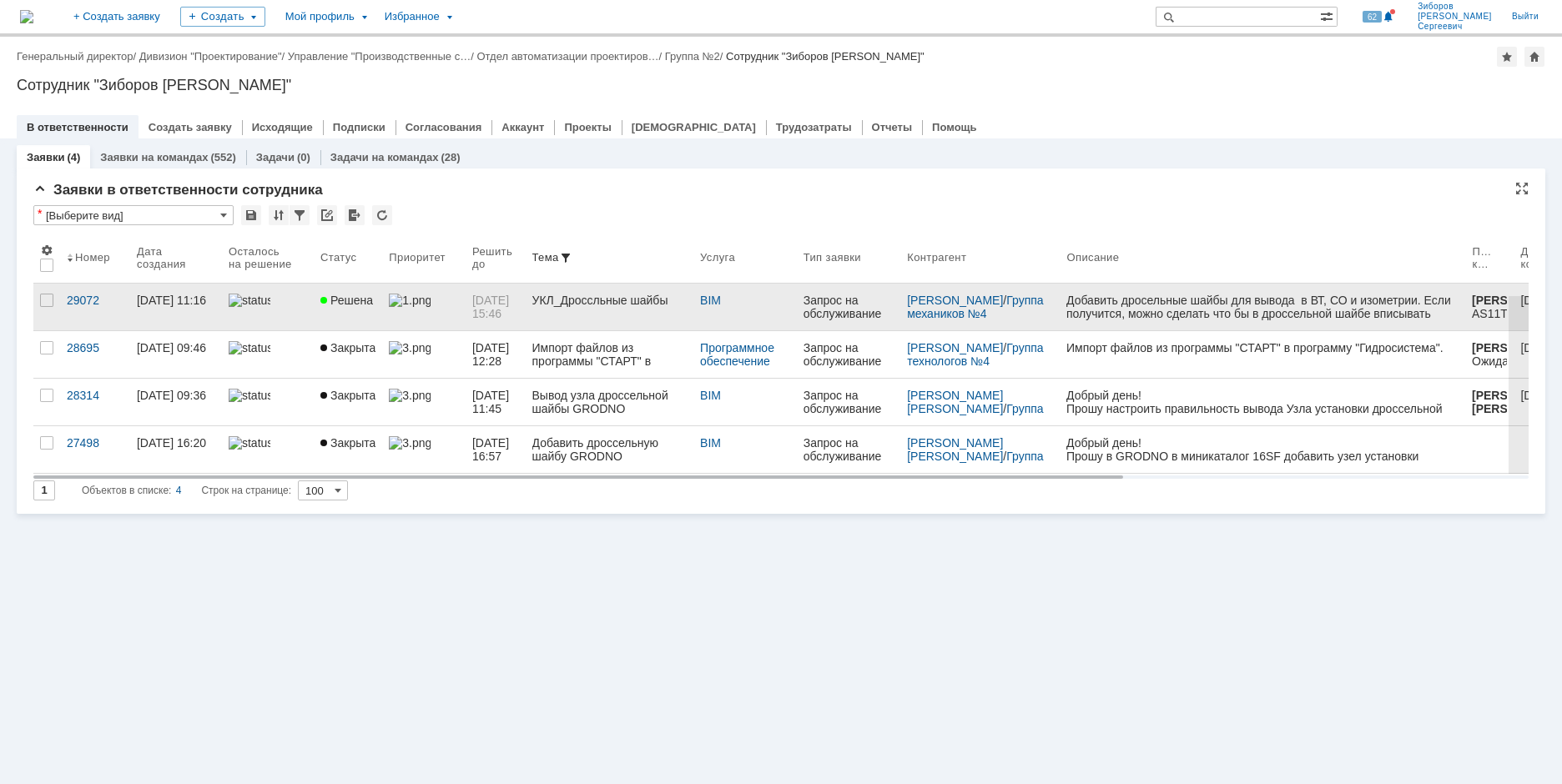
click at [613, 306] on div "УКЛ_Дроссльные шайбы" at bounding box center [610, 300] width 156 height 14
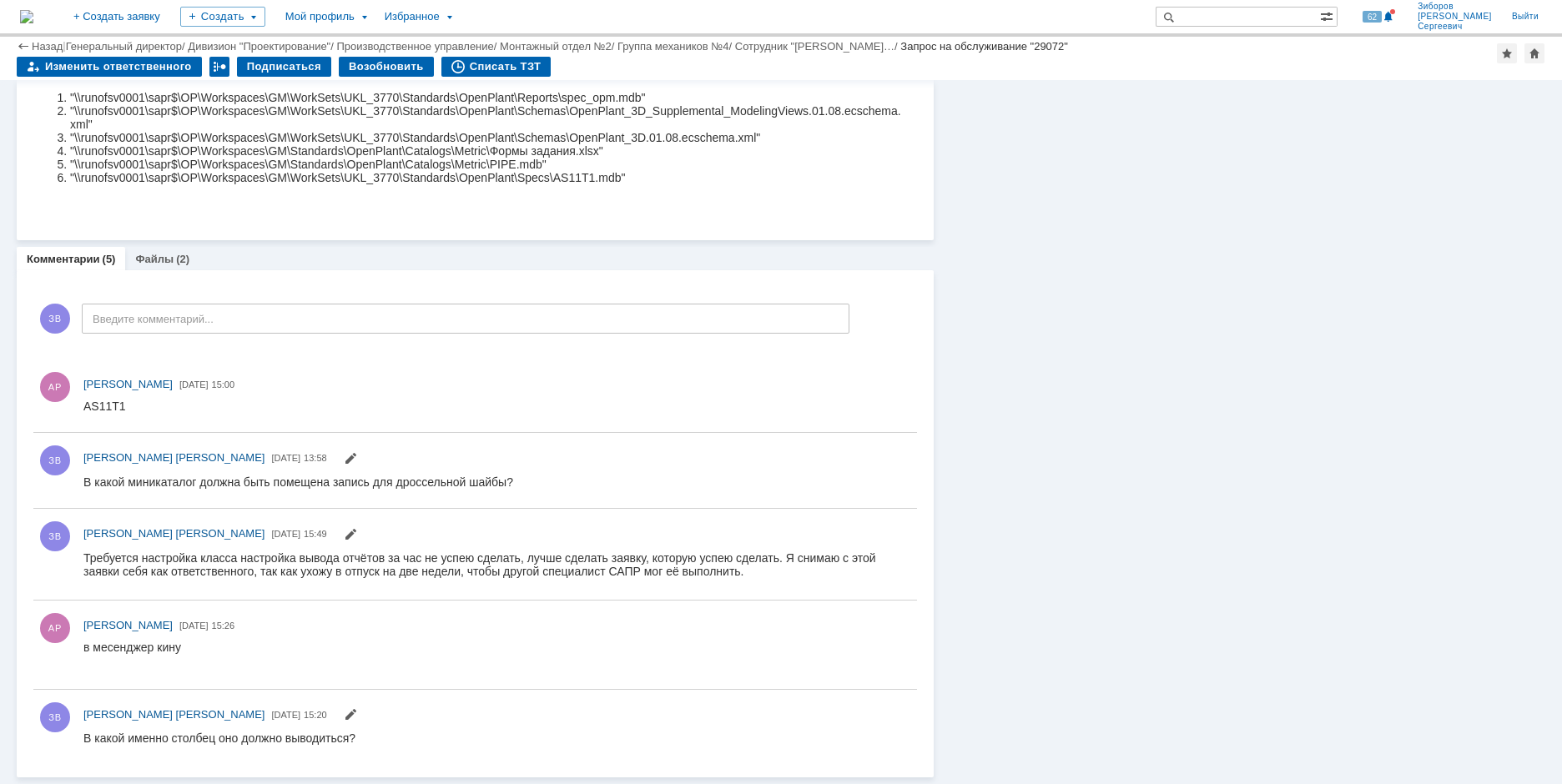
scroll to position [539, 0]
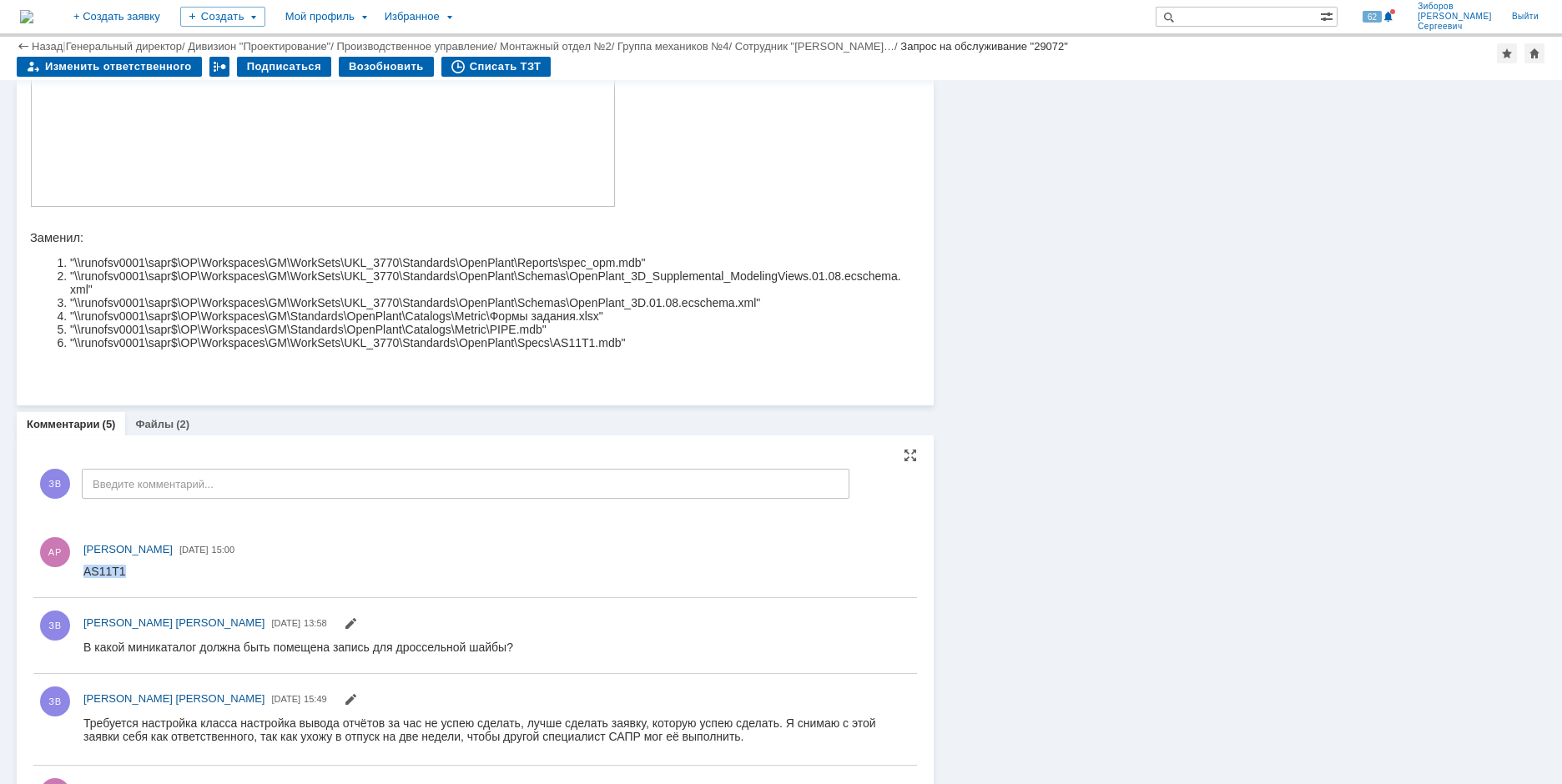
drag, startPoint x: 137, startPoint y: 568, endPoint x: 70, endPoint y: 568, distance: 67.0
click at [84, 568] on html "AS11T1" at bounding box center [493, 571] width 818 height 15
copy div "AS11T1"
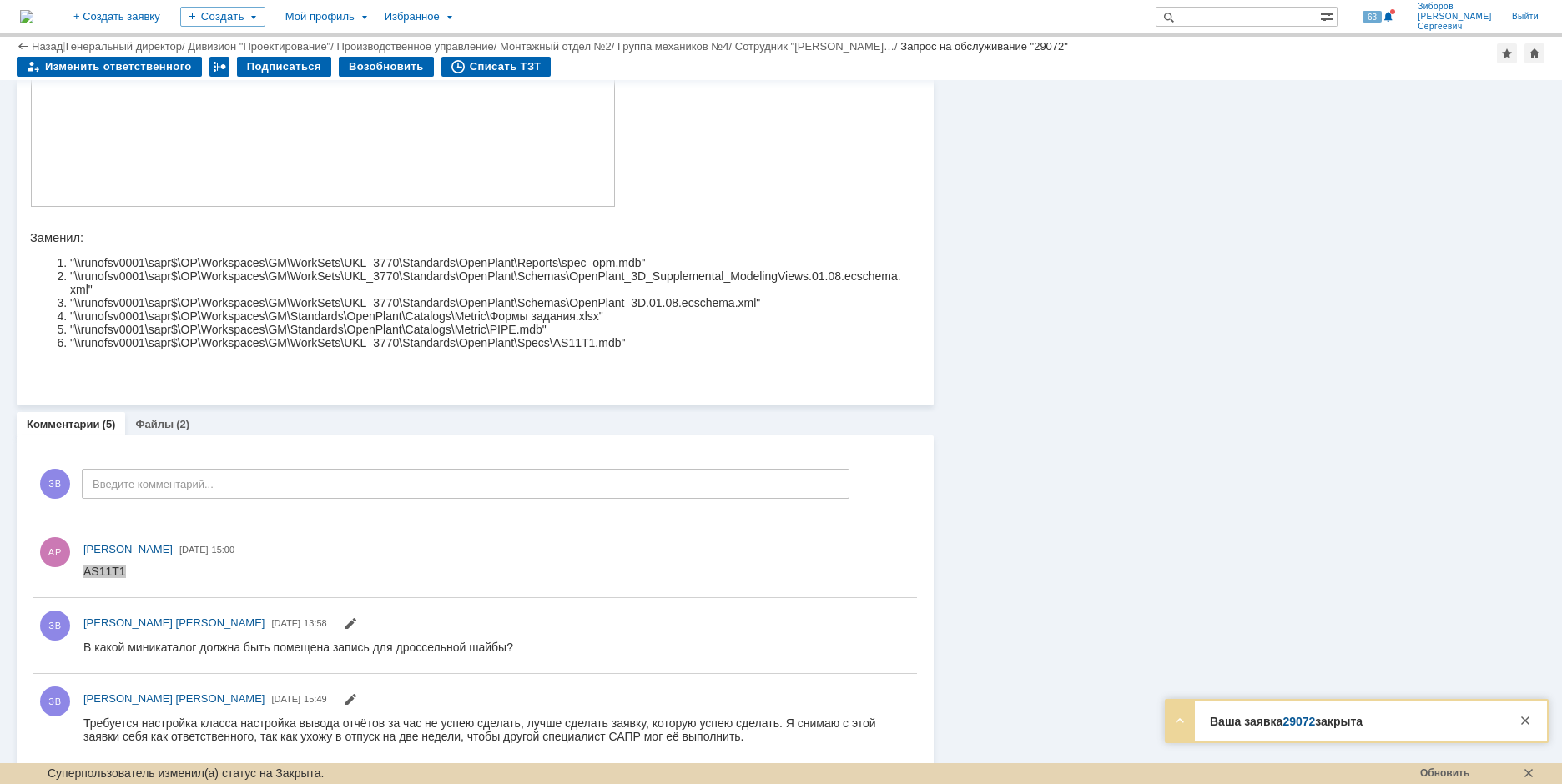
click at [1297, 718] on link "29072" at bounding box center [1298, 722] width 32 height 14
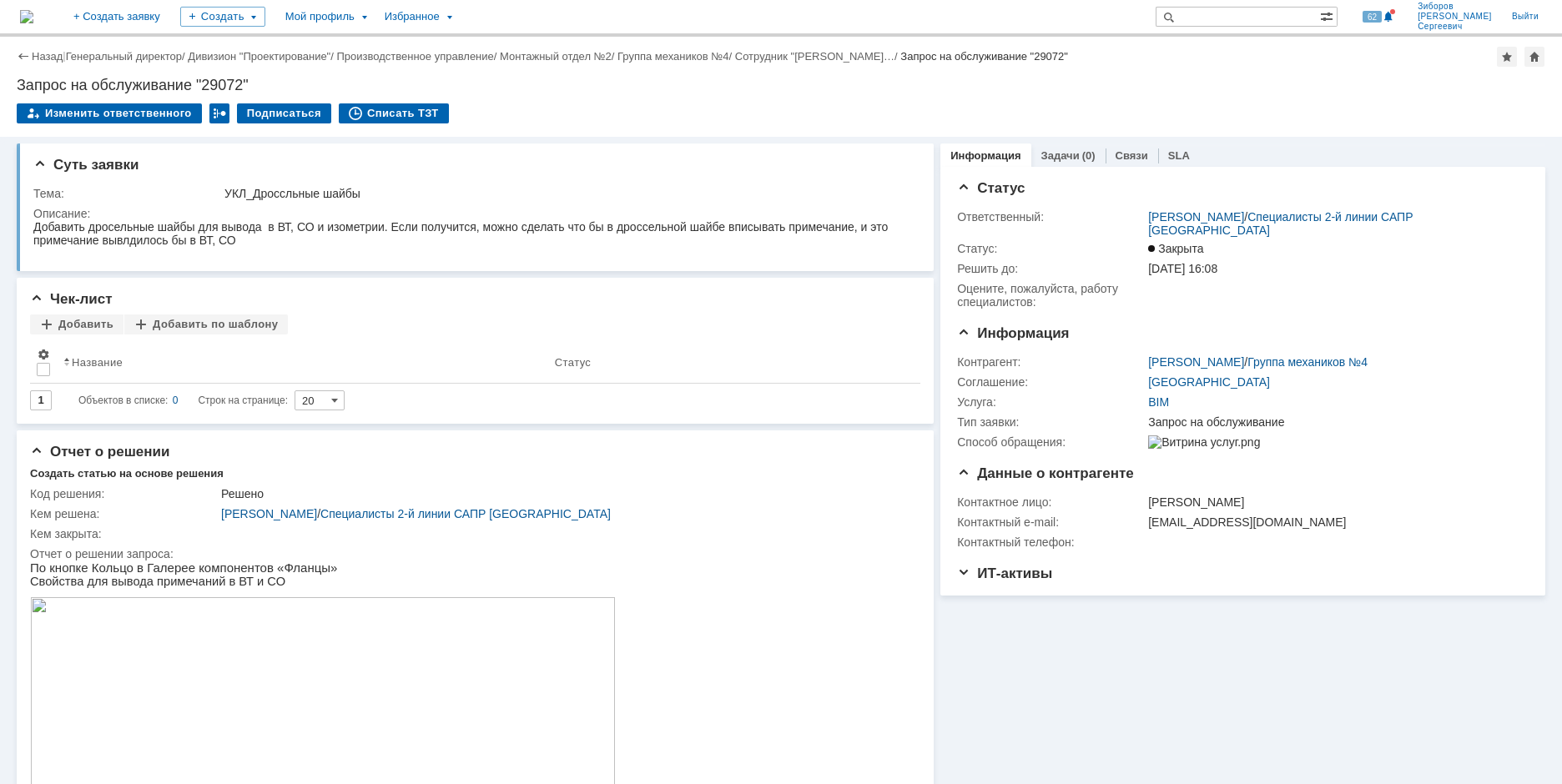
click at [33, 12] on img at bounding box center [27, 17] width 14 height 14
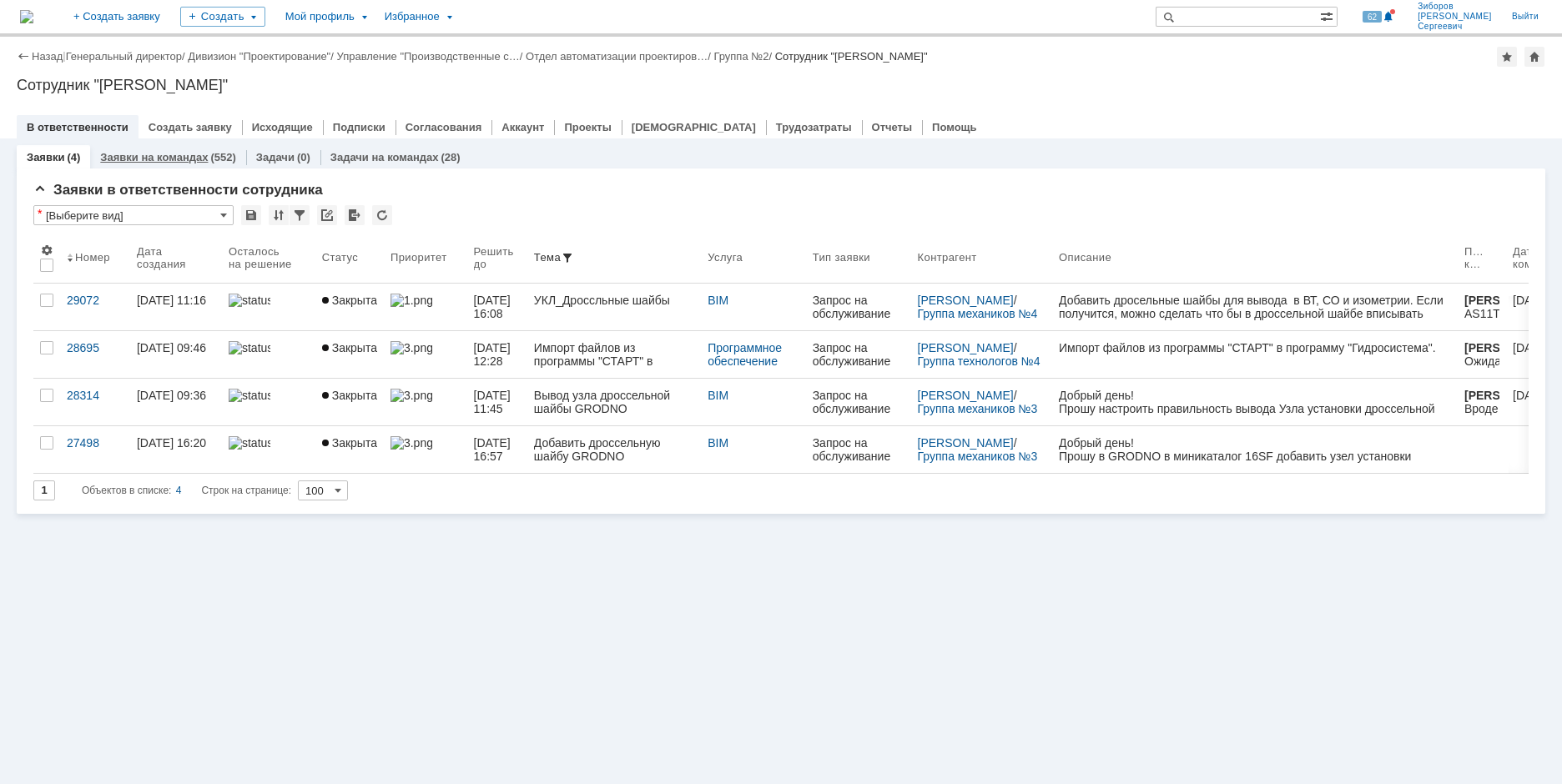
click at [172, 163] on div "Заявки на командах (552)" at bounding box center [168, 156] width 156 height 24
